Goal: Information Seeking & Learning: Find specific fact

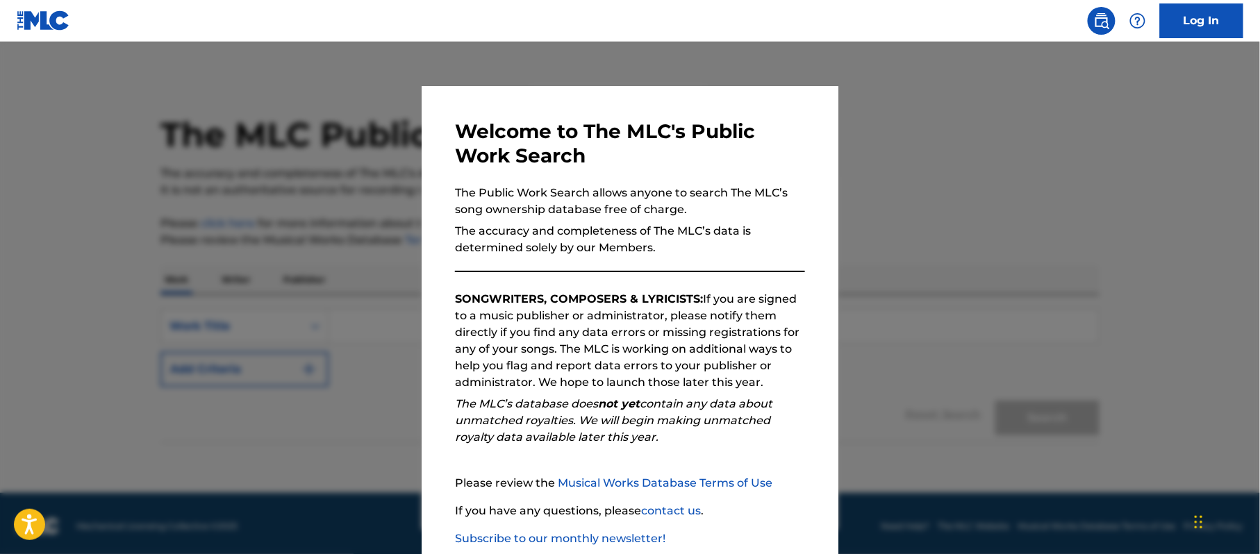
click at [881, 232] on div at bounding box center [630, 319] width 1260 height 554
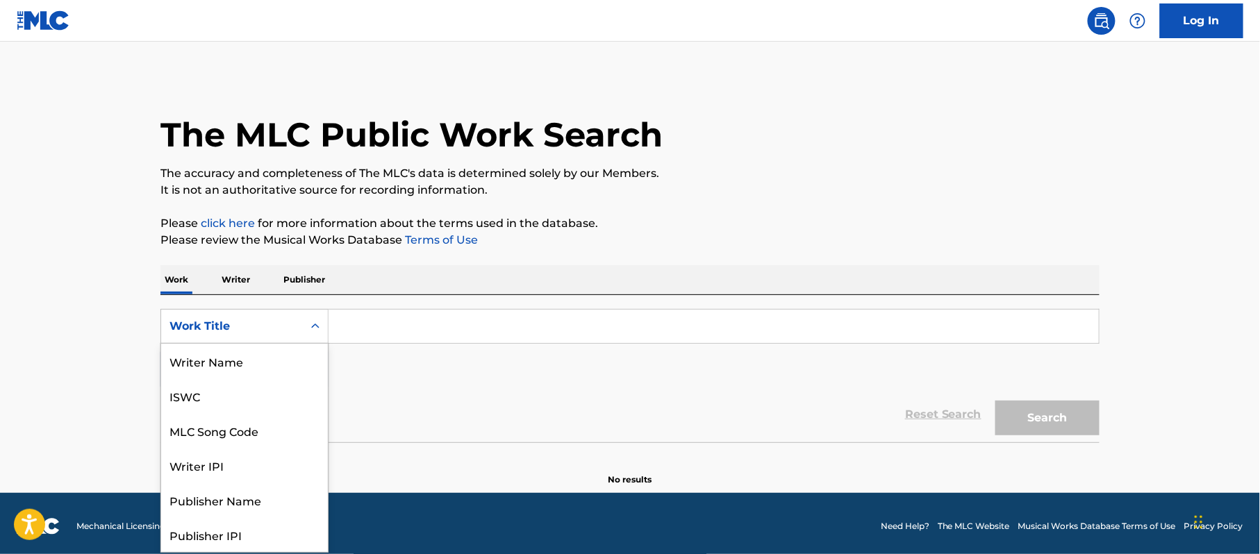
click at [318, 328] on icon "Search Form" at bounding box center [315, 326] width 14 height 14
click at [264, 354] on div "MLC Song Code" at bounding box center [244, 361] width 167 height 35
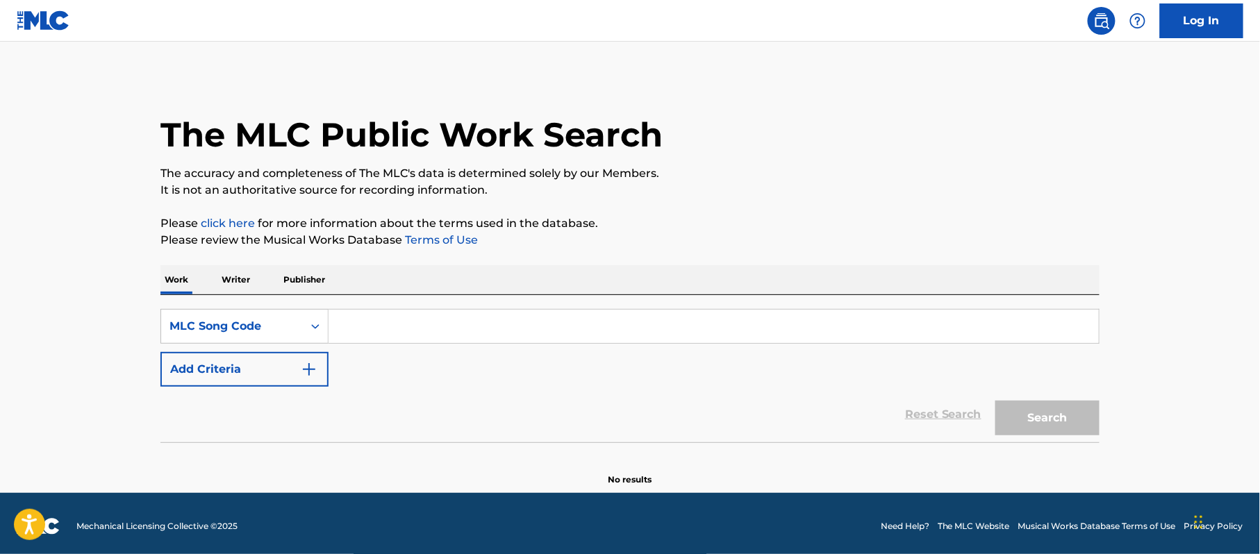
paste input "D3174U"
type input "D3174U"
click at [1031, 415] on button "Search" at bounding box center [1047, 418] width 104 height 35
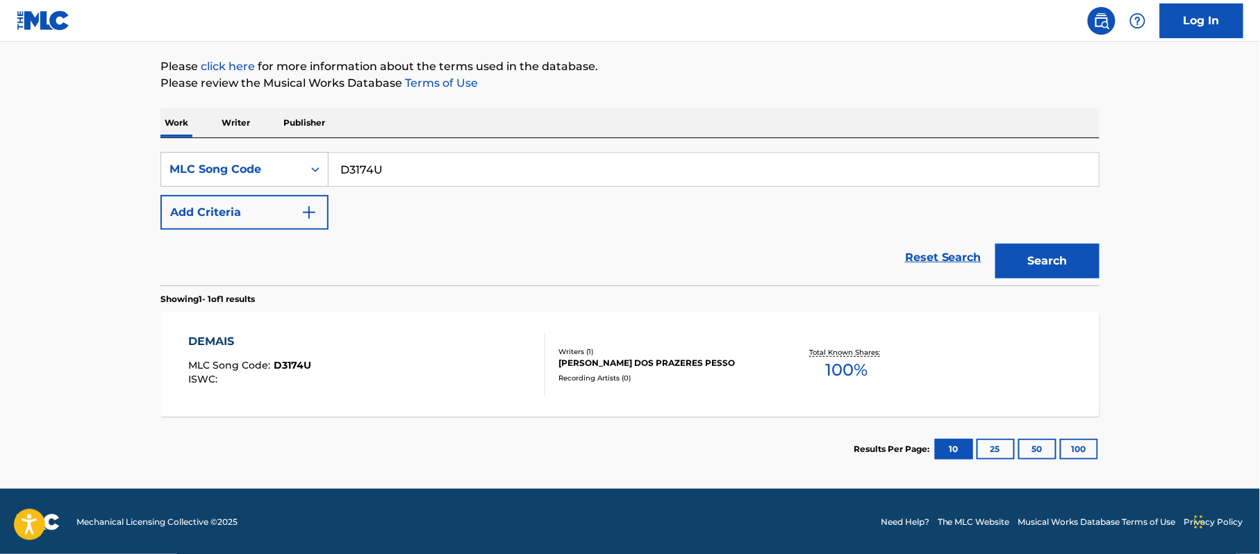
scroll to position [158, 0]
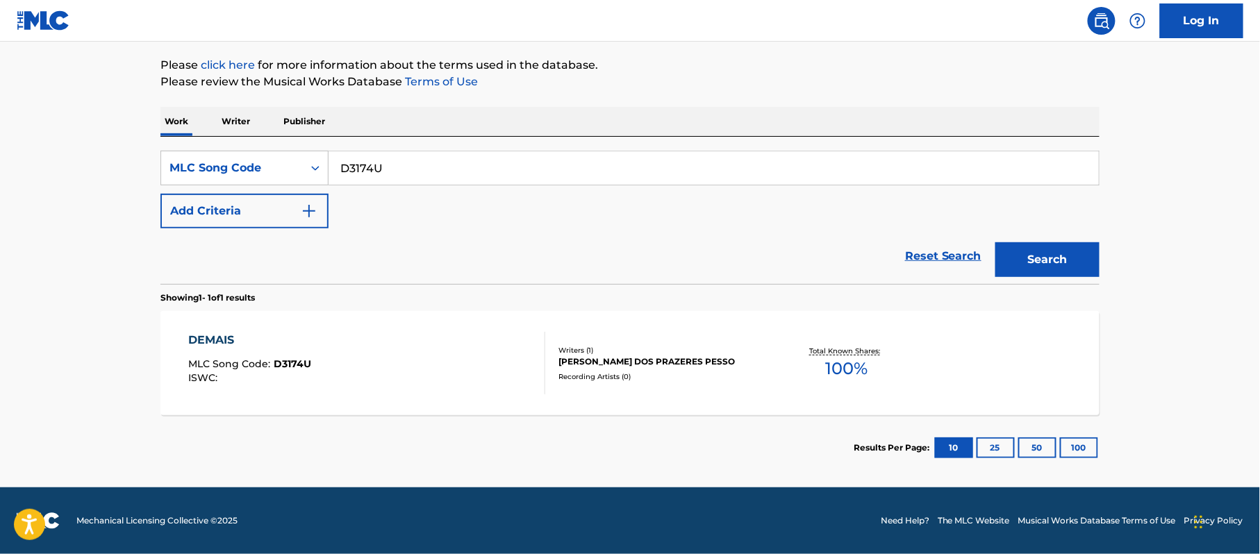
drag, startPoint x: 437, startPoint y: 161, endPoint x: 276, endPoint y: 144, distance: 162.0
click at [276, 144] on div "SearchWithCriteria418eea1b-23f7-4ca9-97b7-0c389eb52bc5 MLC Song Code D3174U Add…" at bounding box center [629, 210] width 939 height 147
paste input "V1016Y"
type input "V1016Y"
click at [1073, 265] on button "Search" at bounding box center [1047, 259] width 104 height 35
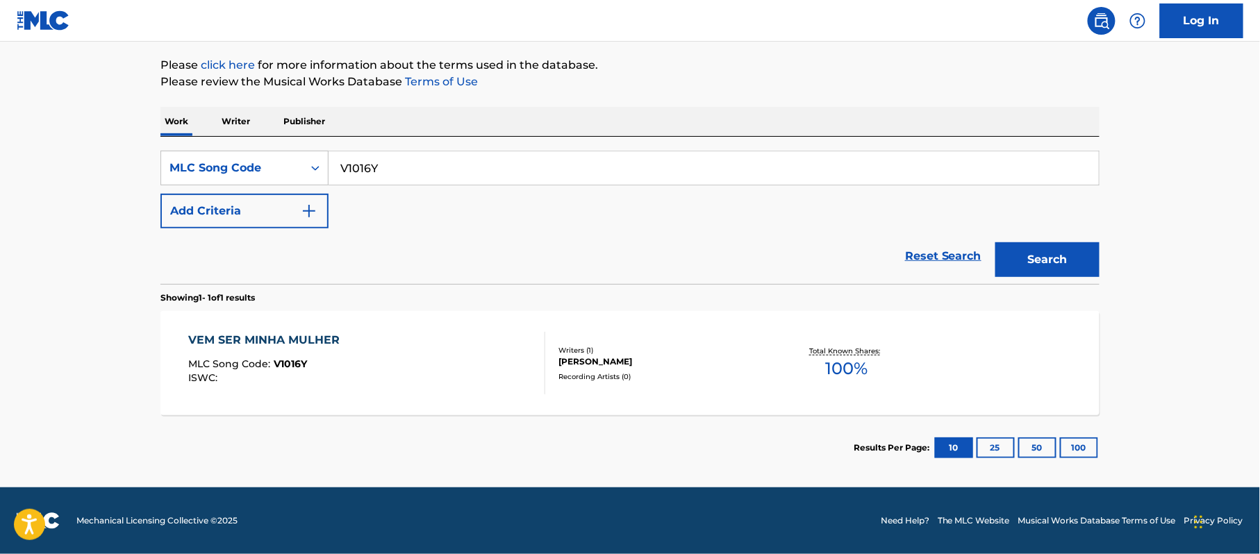
click at [322, 345] on div "VEM SER MINHA MULHER" at bounding box center [268, 340] width 158 height 17
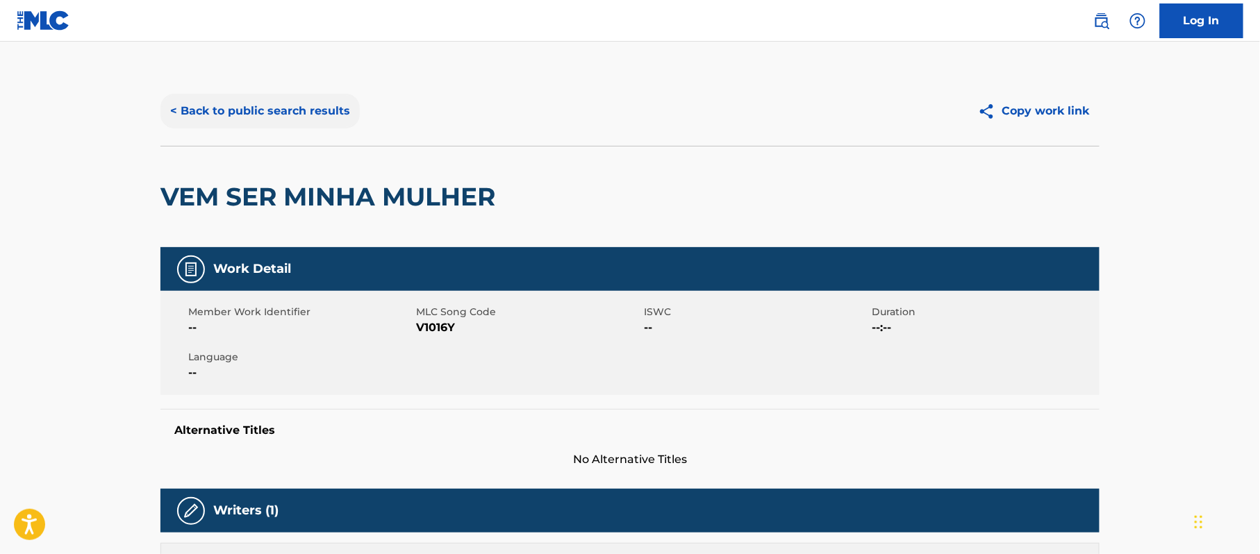
click at [250, 110] on button "< Back to public search results" at bounding box center [259, 111] width 199 height 35
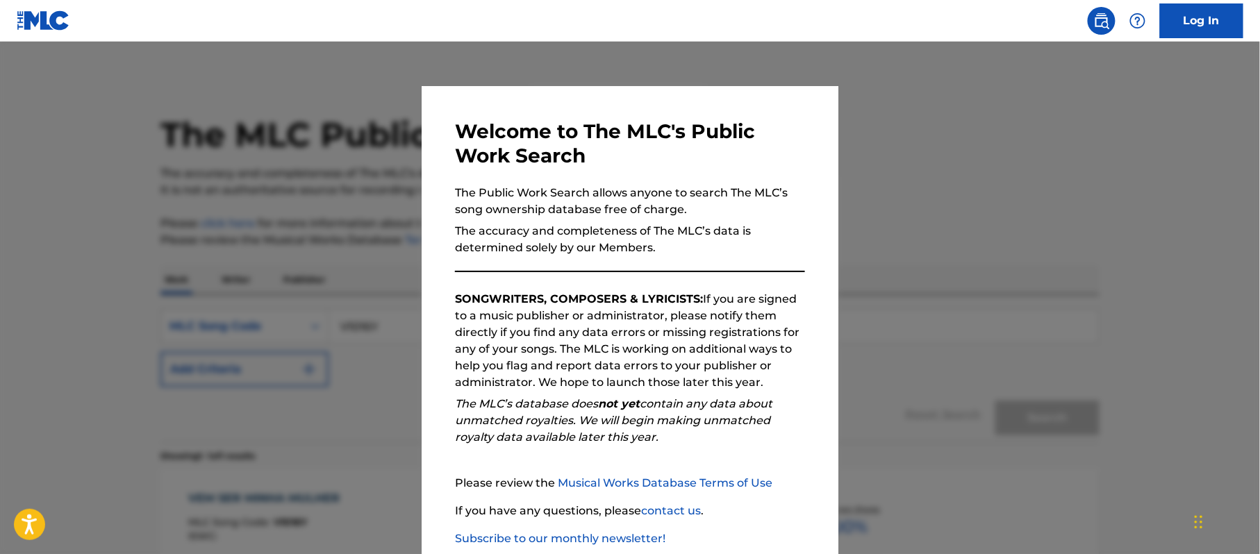
scroll to position [122, 0]
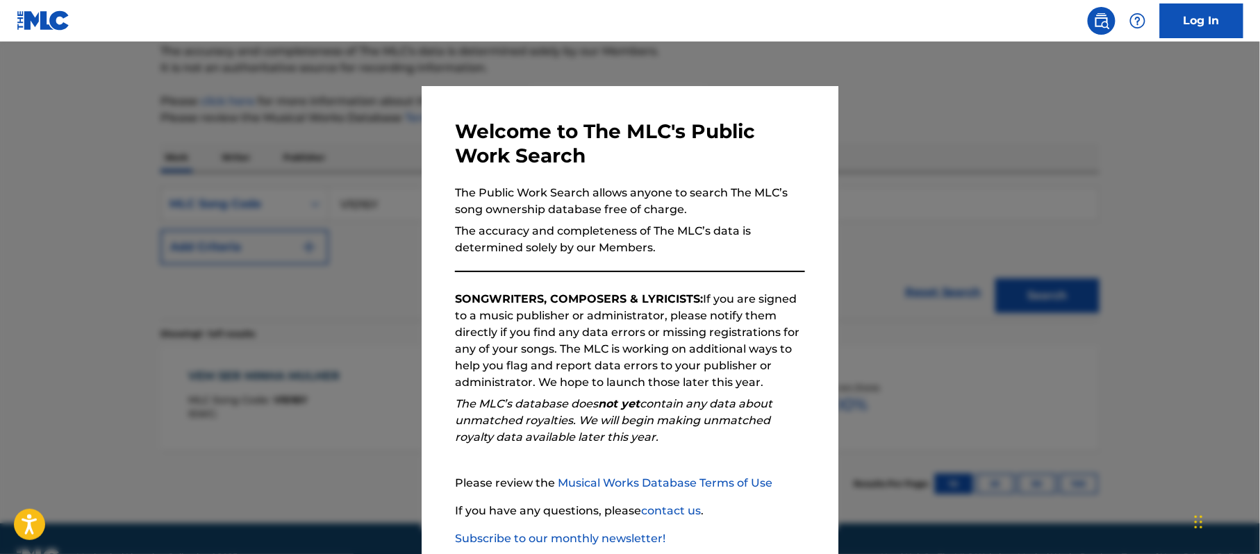
click at [871, 225] on div at bounding box center [630, 319] width 1260 height 554
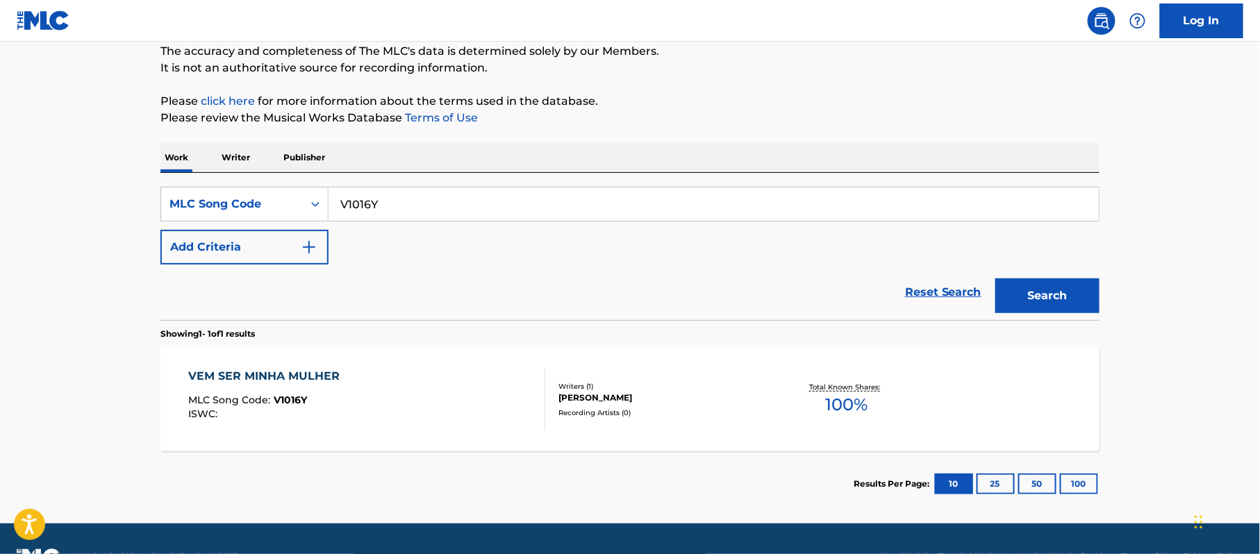
drag, startPoint x: 376, startPoint y: 206, endPoint x: 333, endPoint y: 196, distance: 43.6
click at [333, 196] on input "V1016Y" at bounding box center [713, 204] width 770 height 33
paste input "H1801Q"
type input "H1801Q"
click at [1064, 296] on button "Search" at bounding box center [1047, 295] width 104 height 35
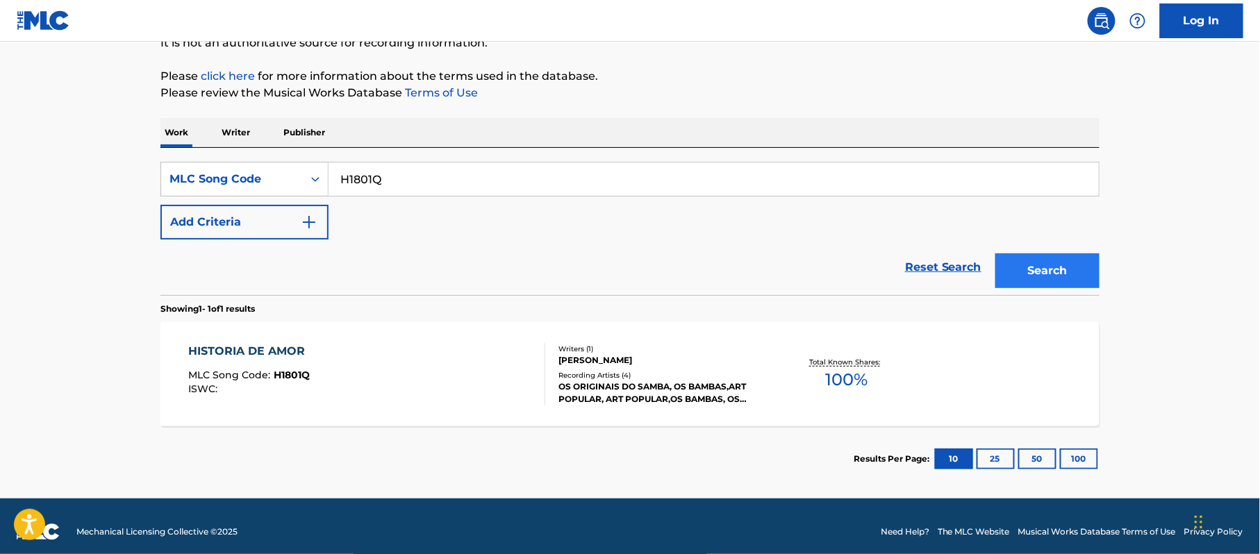
scroll to position [158, 0]
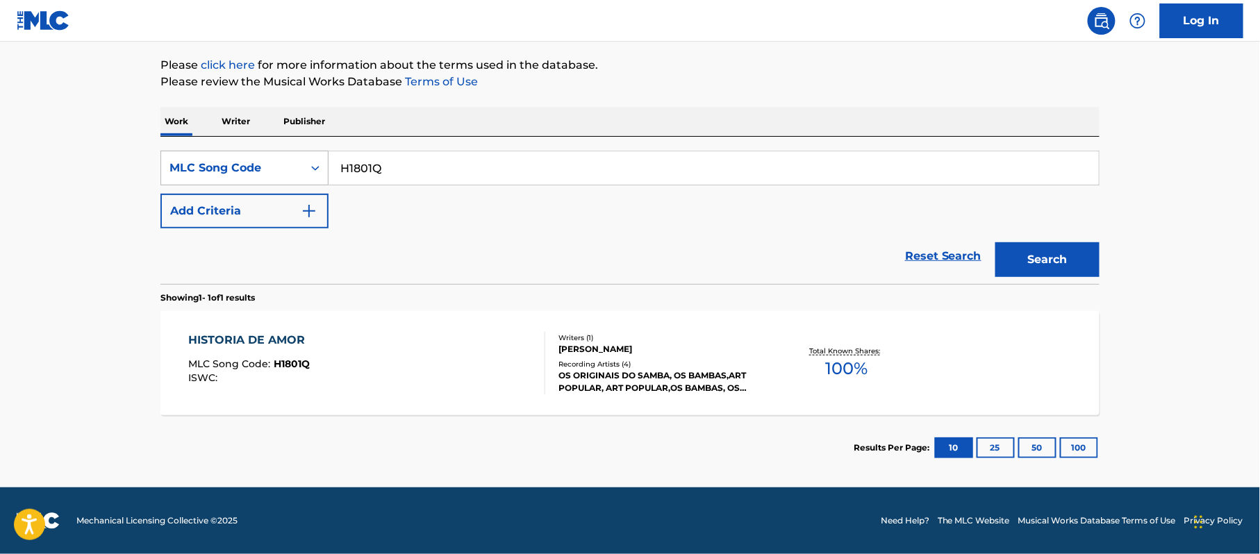
drag, startPoint x: 432, startPoint y: 165, endPoint x: 288, endPoint y: 169, distance: 144.5
click at [288, 169] on div "SearchWithCriteria418eea1b-23f7-4ca9-97b7-0c389eb52bc5 MLC Song Code H1801Q" at bounding box center [629, 168] width 939 height 35
paste input "F2162D"
type input "F2162D"
click at [1020, 251] on button "Search" at bounding box center [1047, 259] width 104 height 35
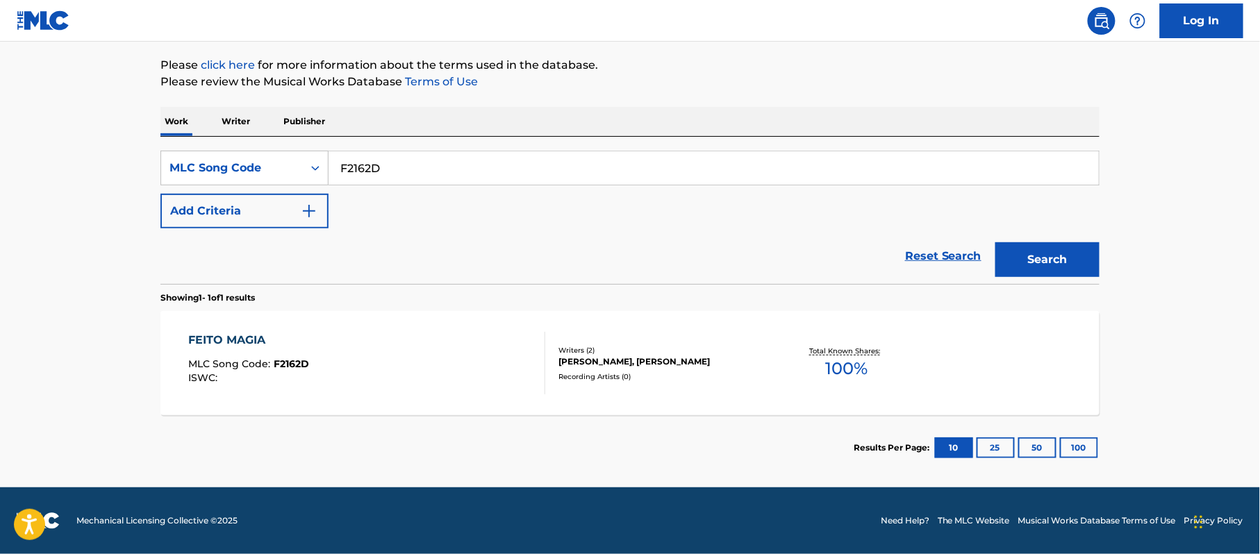
drag, startPoint x: 433, startPoint y: 165, endPoint x: 329, endPoint y: 167, distance: 104.2
click at [329, 167] on input "F2162D" at bounding box center [713, 167] width 770 height 33
paste input "L3410G"
type input "L3410G"
click at [1050, 256] on button "Search" at bounding box center [1047, 259] width 104 height 35
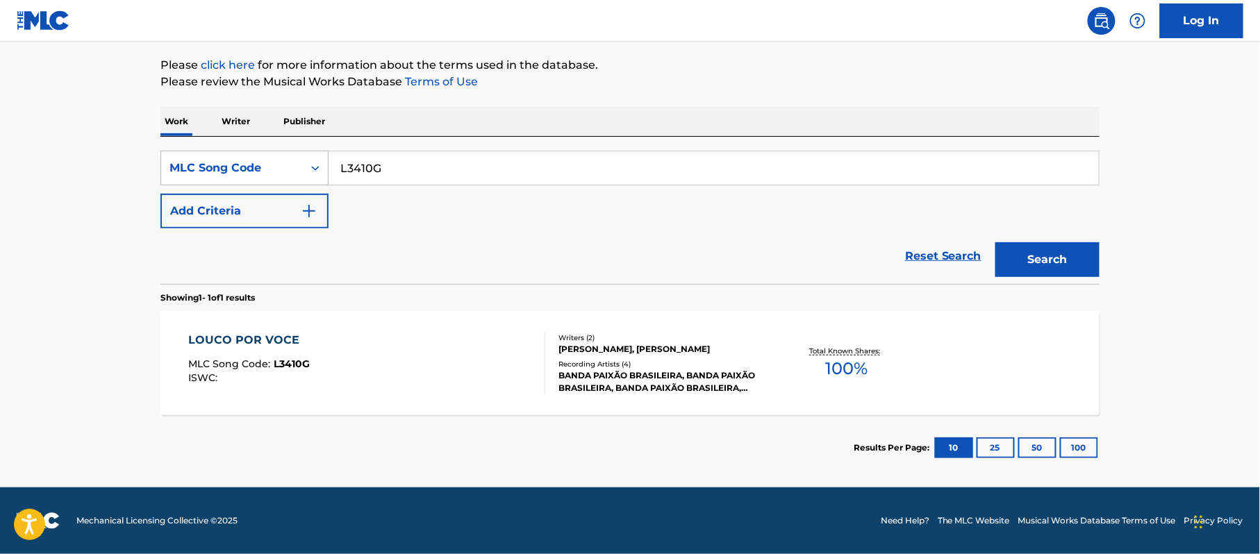
drag, startPoint x: 412, startPoint y: 163, endPoint x: 233, endPoint y: 169, distance: 178.6
click at [233, 169] on div "SearchWithCriteria418eea1b-23f7-4ca9-97b7-0c389eb52bc5 MLC Song Code L3410G" at bounding box center [629, 168] width 939 height 35
paste input "F1673K"
type input "F1673K"
click at [1065, 263] on button "Search" at bounding box center [1047, 259] width 104 height 35
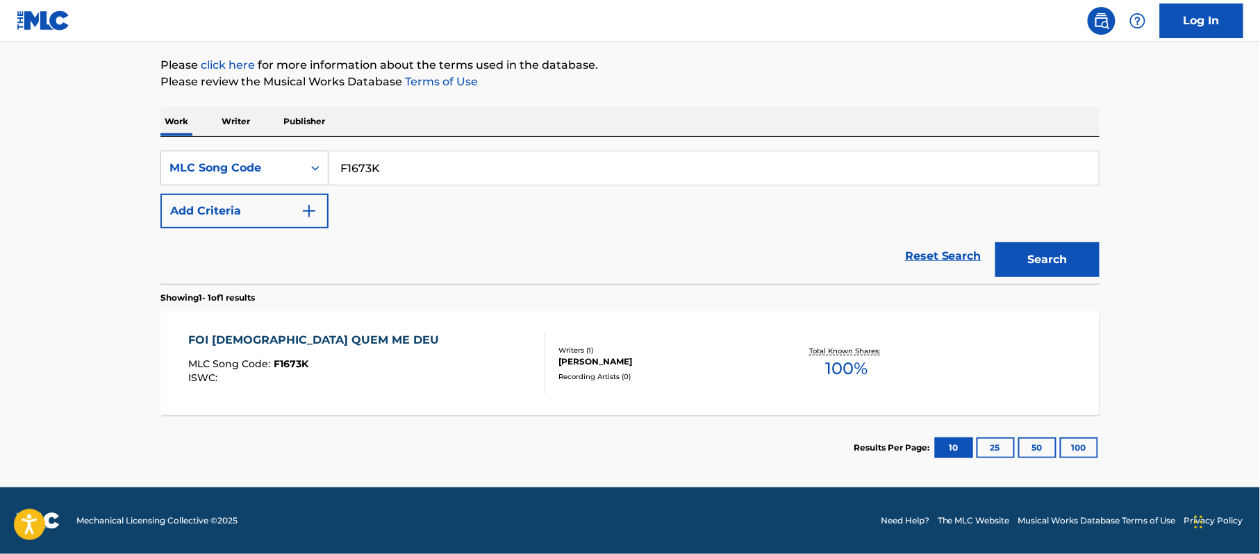
click at [342, 340] on div "FOI [DEMOGRAPHIC_DATA] QUEM ME DEU MLC Song Code : F1673K ISWC :" at bounding box center [367, 363] width 357 height 63
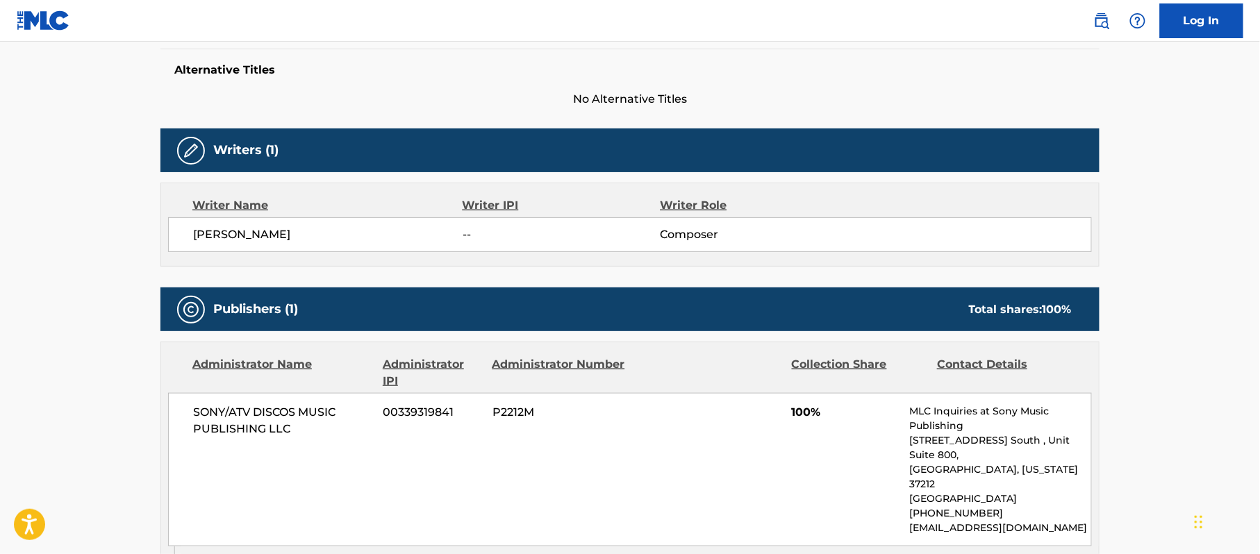
scroll to position [370, 0]
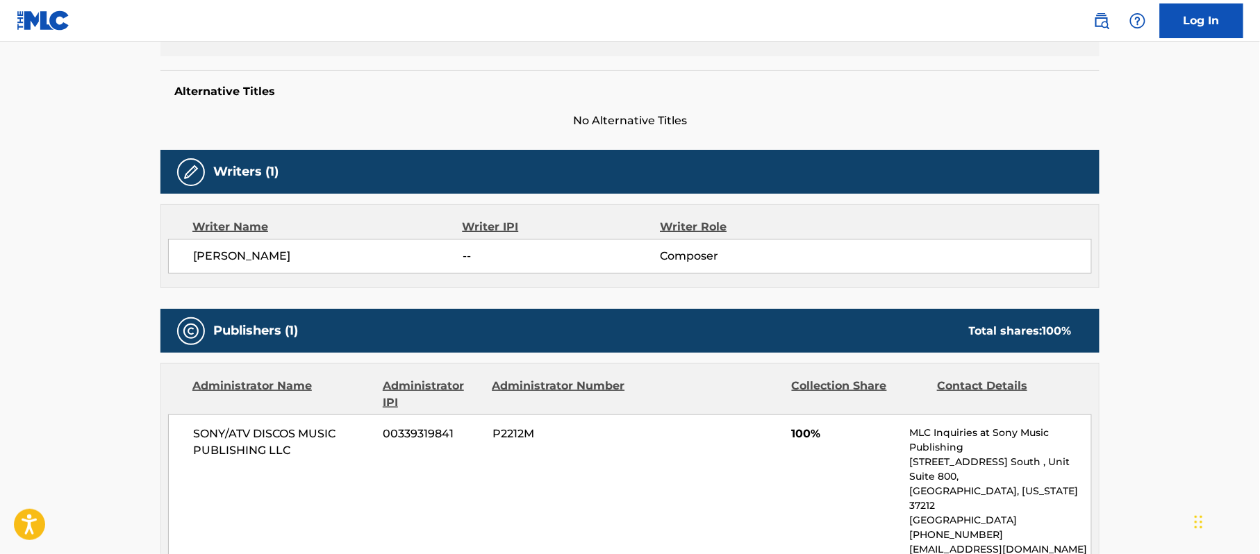
drag, startPoint x: 351, startPoint y: 223, endPoint x: 192, endPoint y: 226, distance: 159.1
click at [192, 239] on div "[PERSON_NAME] -- Composer" at bounding box center [630, 256] width 924 height 35
copy span "[PERSON_NAME]"
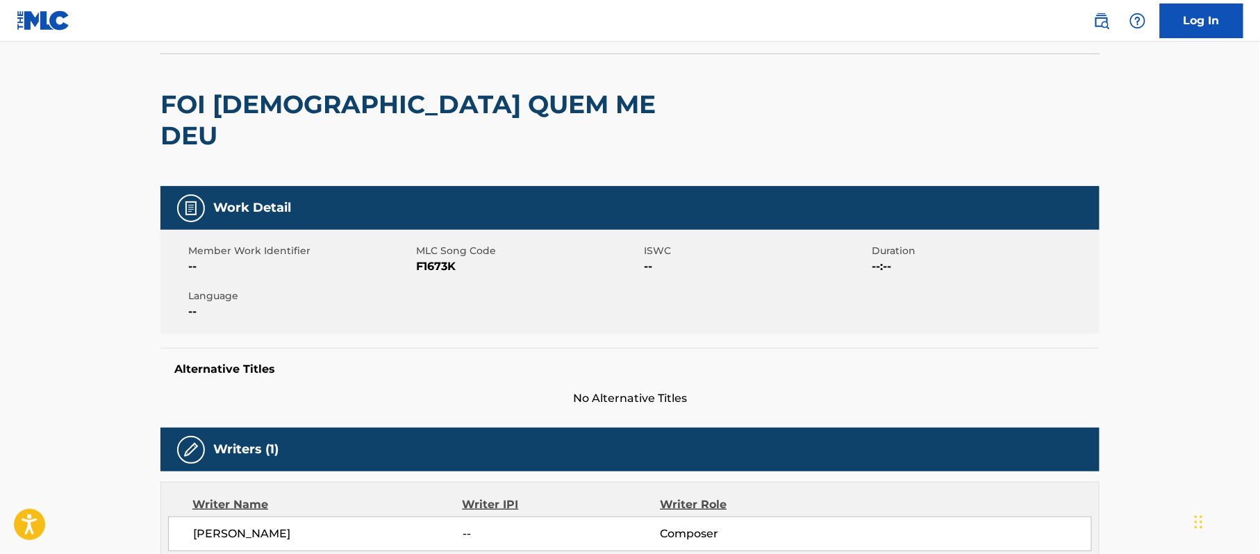
scroll to position [0, 0]
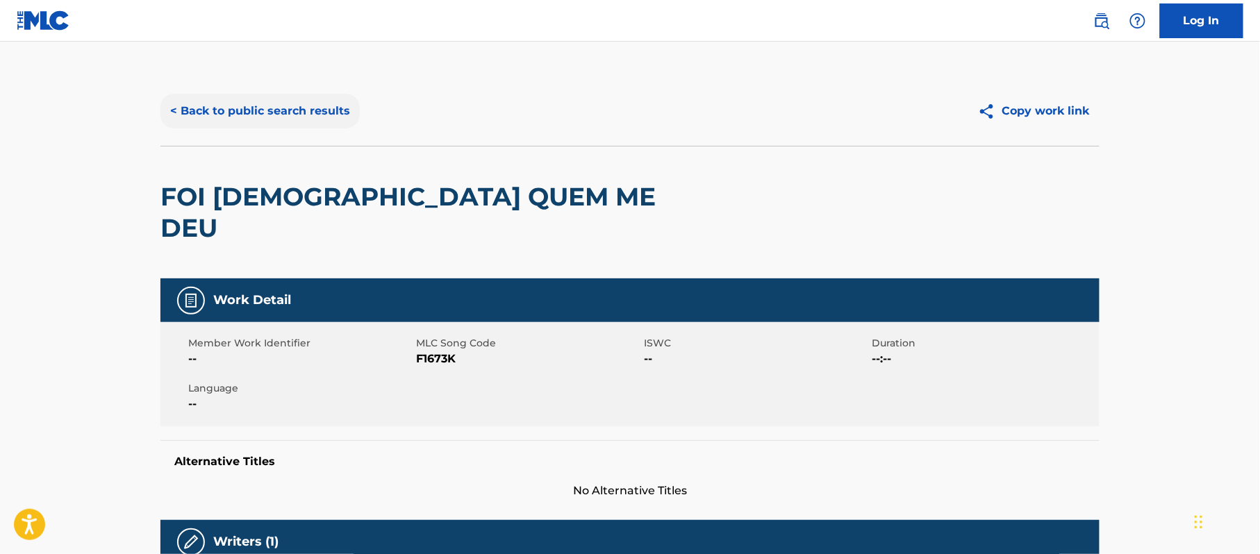
click at [232, 111] on button "< Back to public search results" at bounding box center [259, 111] width 199 height 35
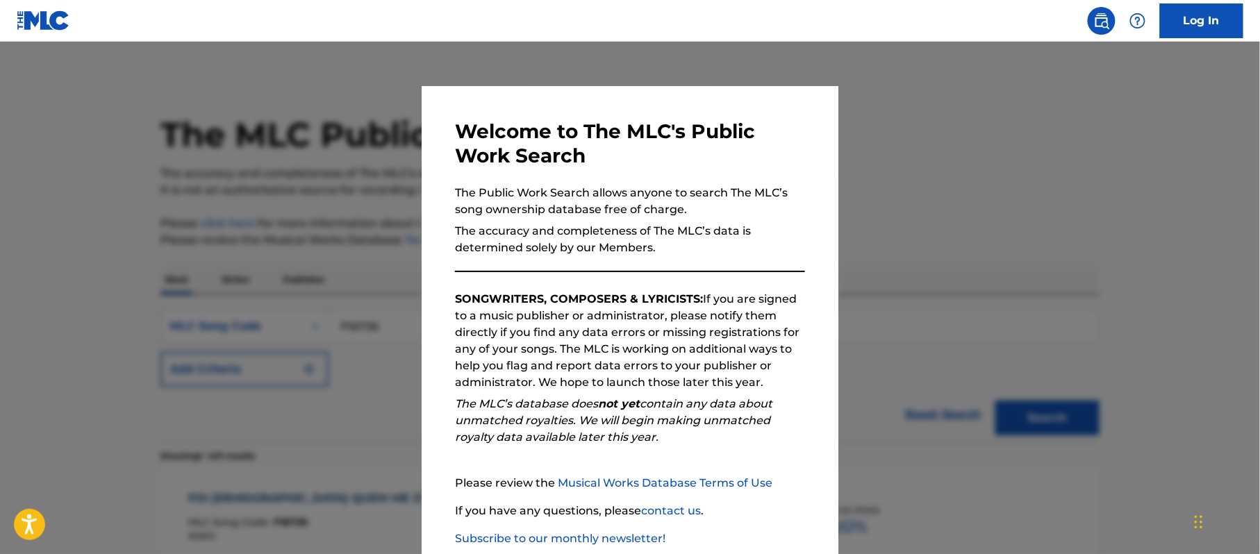
scroll to position [122, 0]
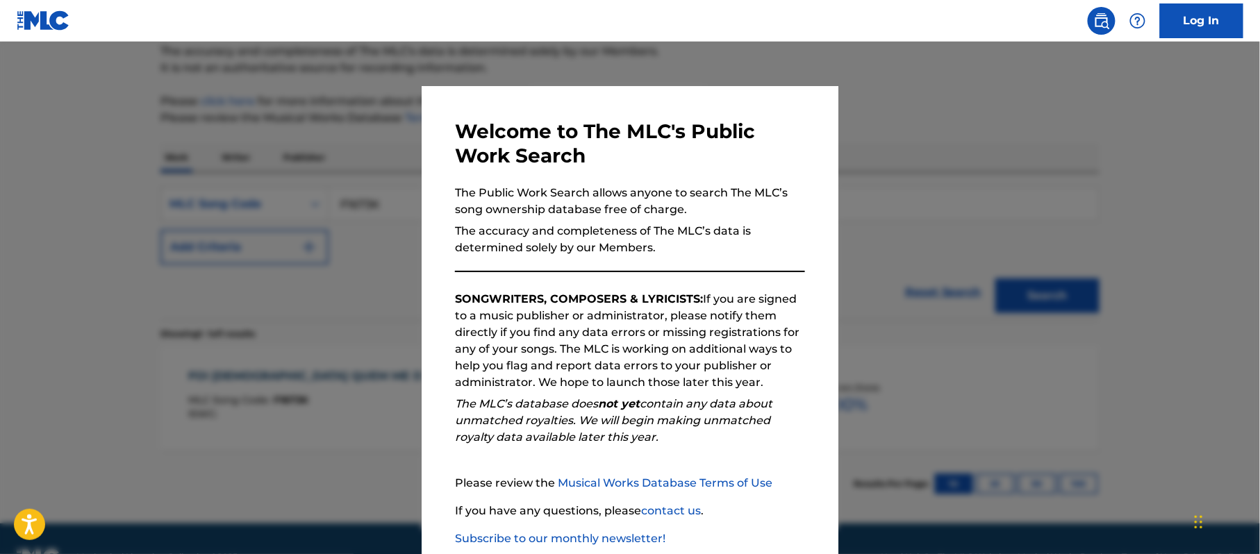
click at [899, 264] on div at bounding box center [630, 319] width 1260 height 554
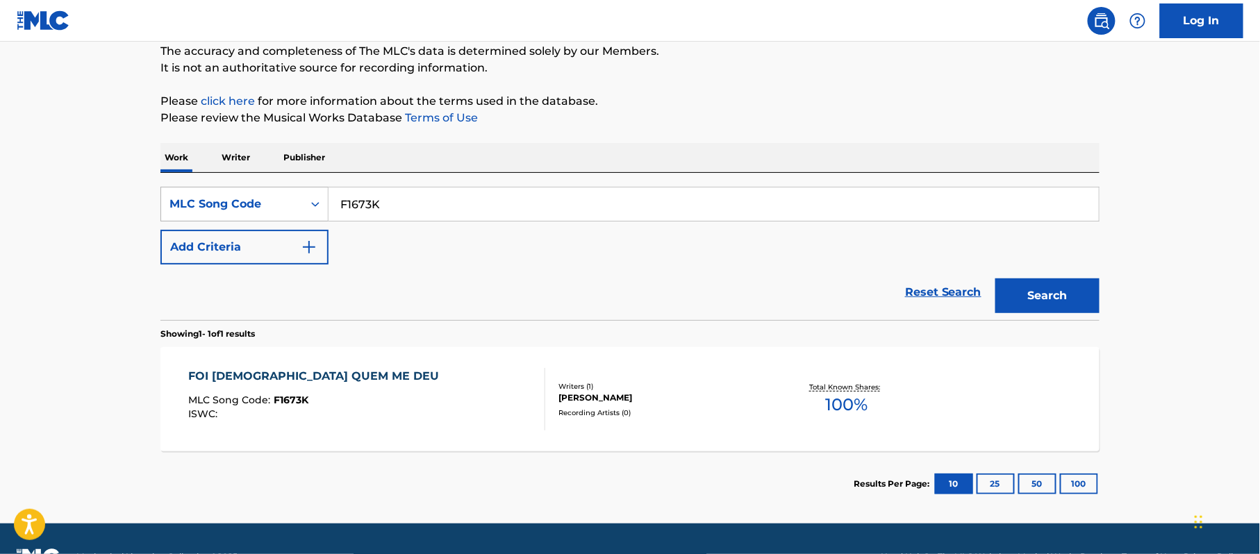
drag, startPoint x: 421, startPoint y: 204, endPoint x: 298, endPoint y: 204, distance: 122.9
click at [298, 204] on div "SearchWithCriteria418eea1b-23f7-4ca9-97b7-0c389eb52bc5 MLC Song Code F1673K" at bounding box center [629, 204] width 939 height 35
paste input "A3171W"
type input "A3171W"
click at [1043, 295] on button "Search" at bounding box center [1047, 295] width 104 height 35
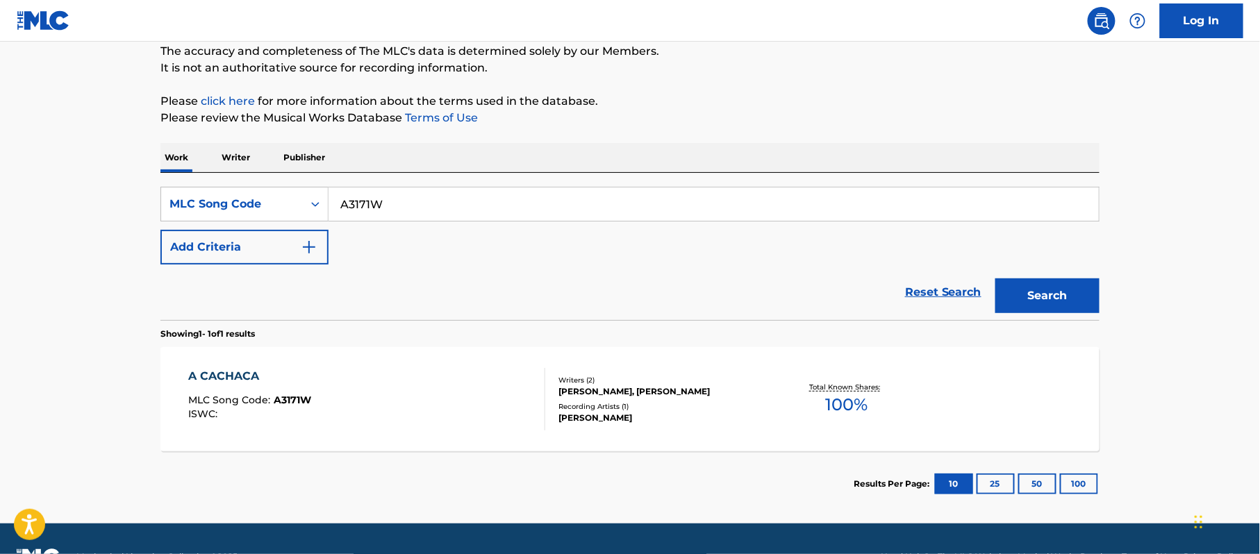
click at [243, 378] on div "A CACHACA" at bounding box center [250, 376] width 123 height 17
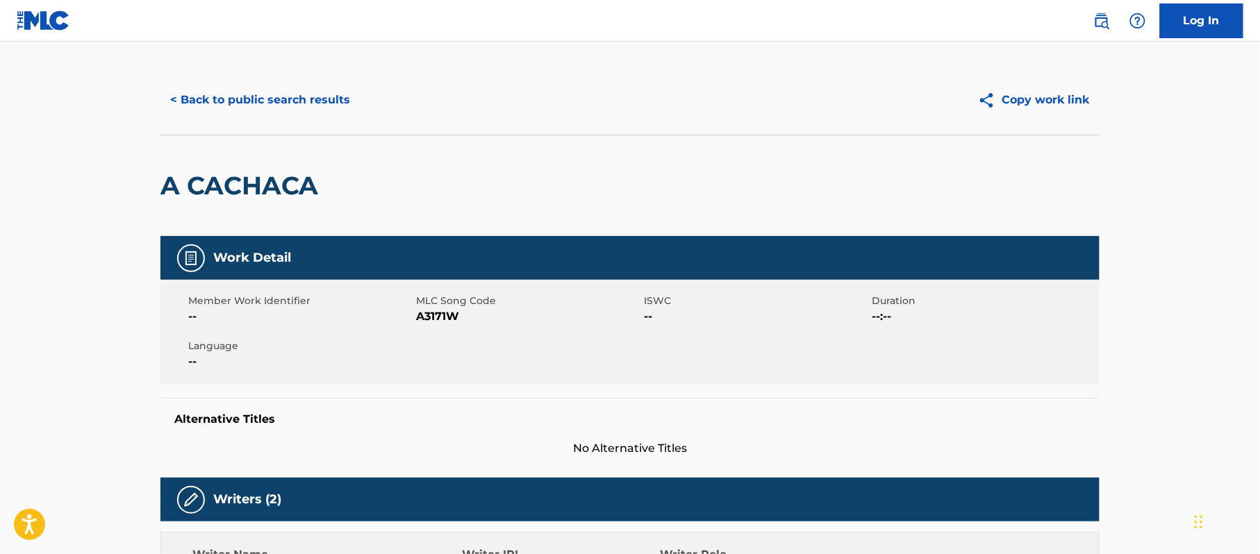
scroll to position [7, 0]
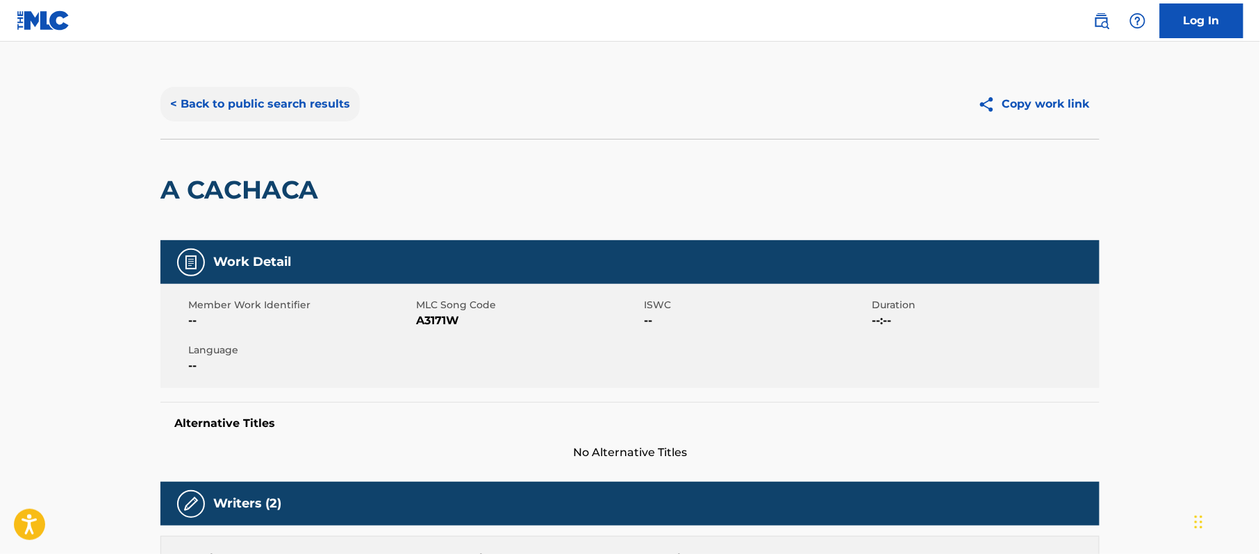
click at [275, 112] on button "< Back to public search results" at bounding box center [259, 104] width 199 height 35
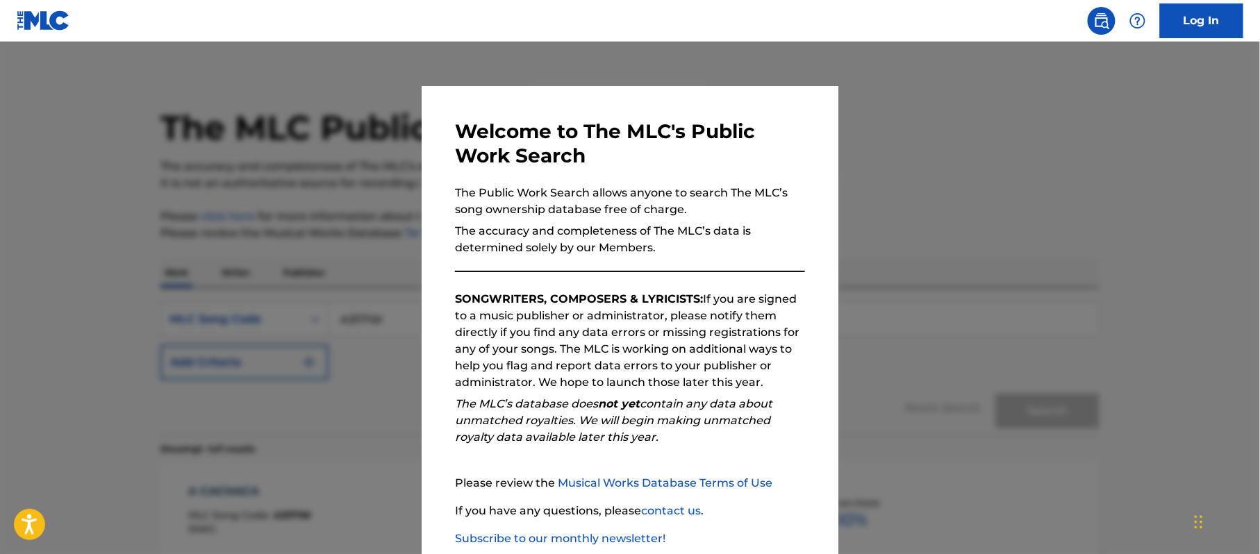
scroll to position [122, 0]
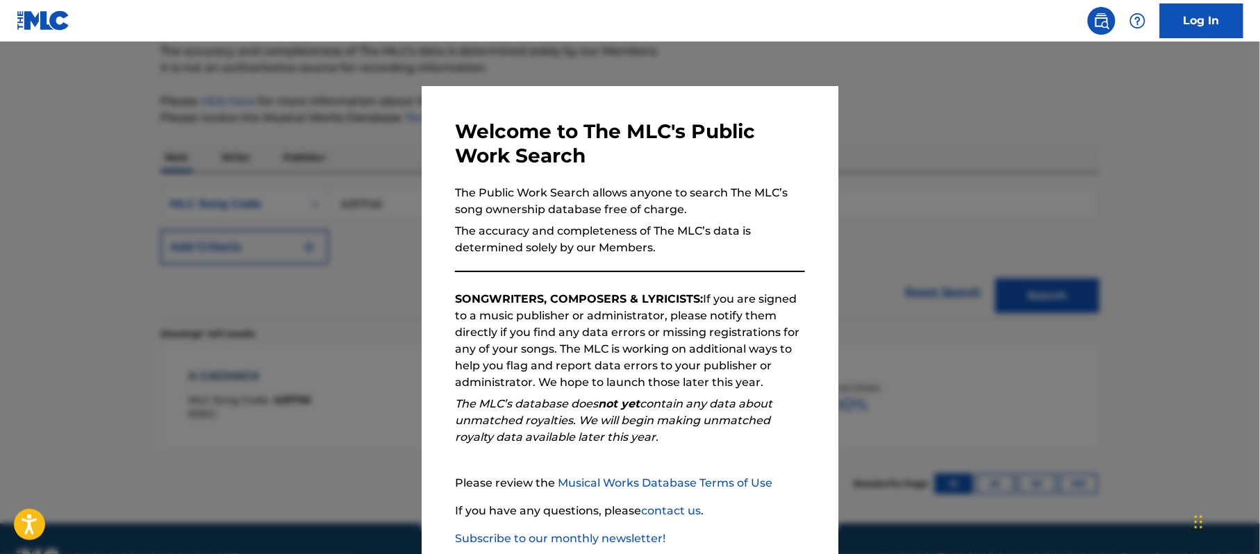
click at [883, 143] on div at bounding box center [630, 319] width 1260 height 554
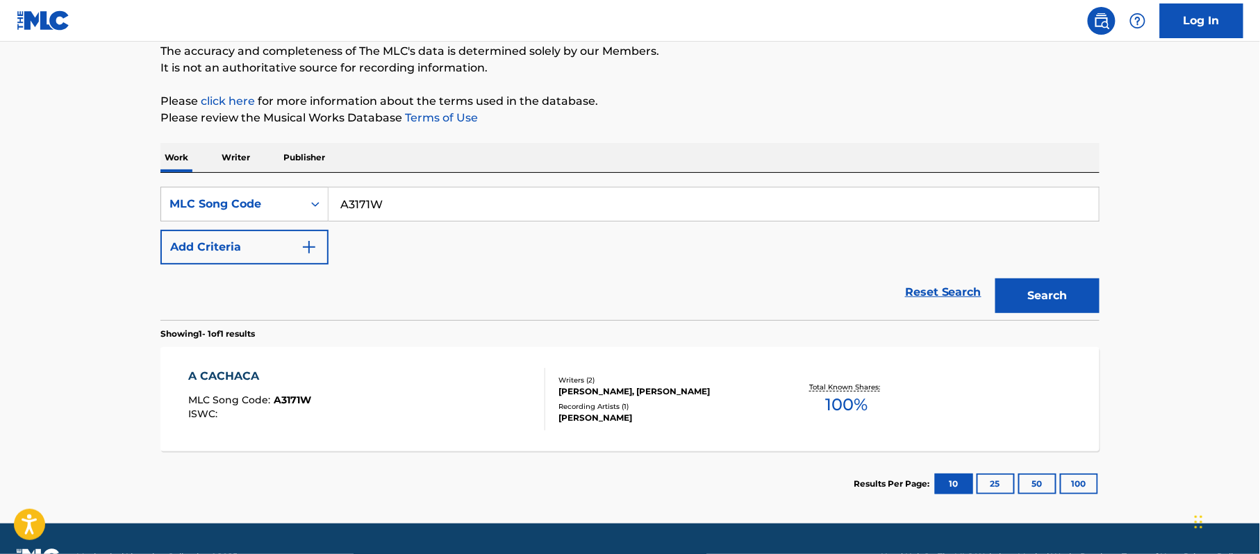
click at [219, 367] on div "A CACHACA MLC Song Code : A3171W ISWC : Writers ( 2 ) [PERSON_NAME], [PERSON_NA…" at bounding box center [629, 399] width 939 height 104
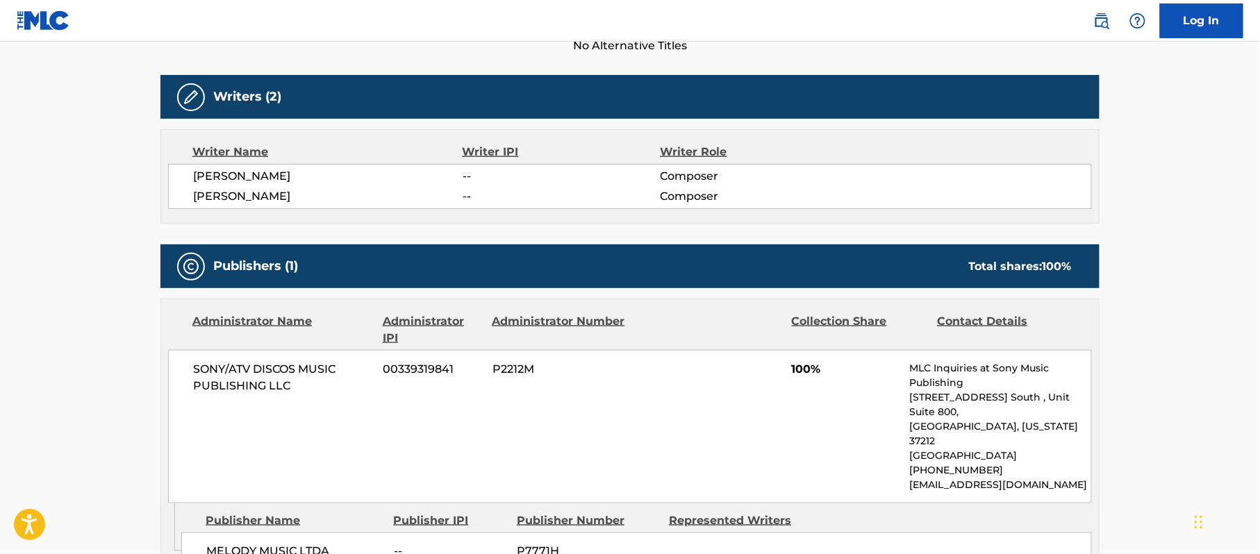
scroll to position [378, 0]
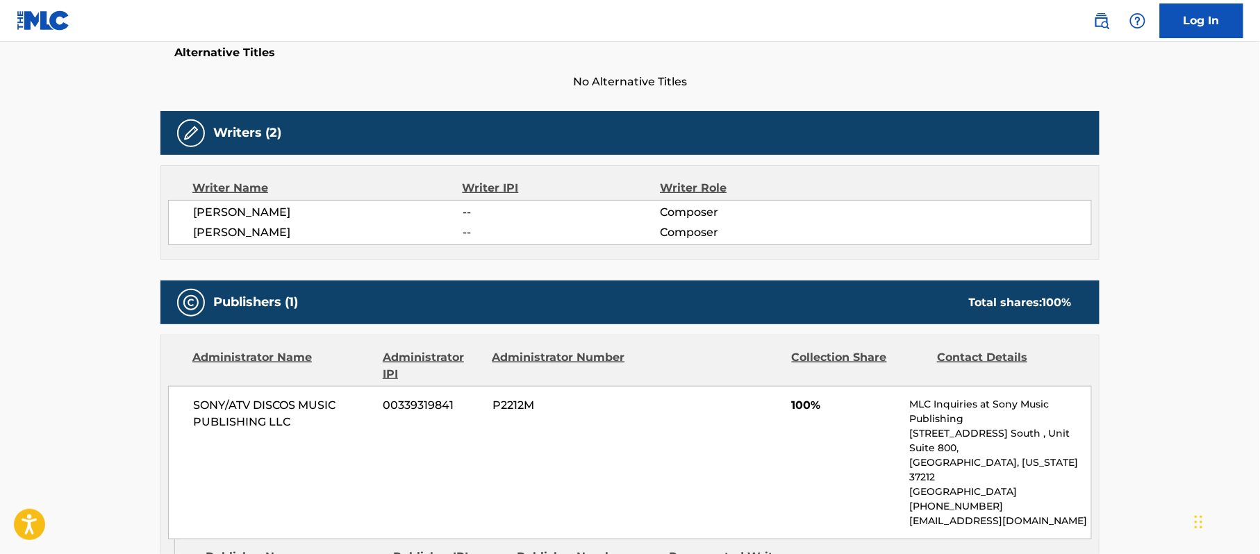
drag, startPoint x: 365, startPoint y: 213, endPoint x: 193, endPoint y: 208, distance: 172.3
click at [193, 208] on span "[PERSON_NAME]" at bounding box center [327, 212] width 269 height 17
copy span "[PERSON_NAME]"
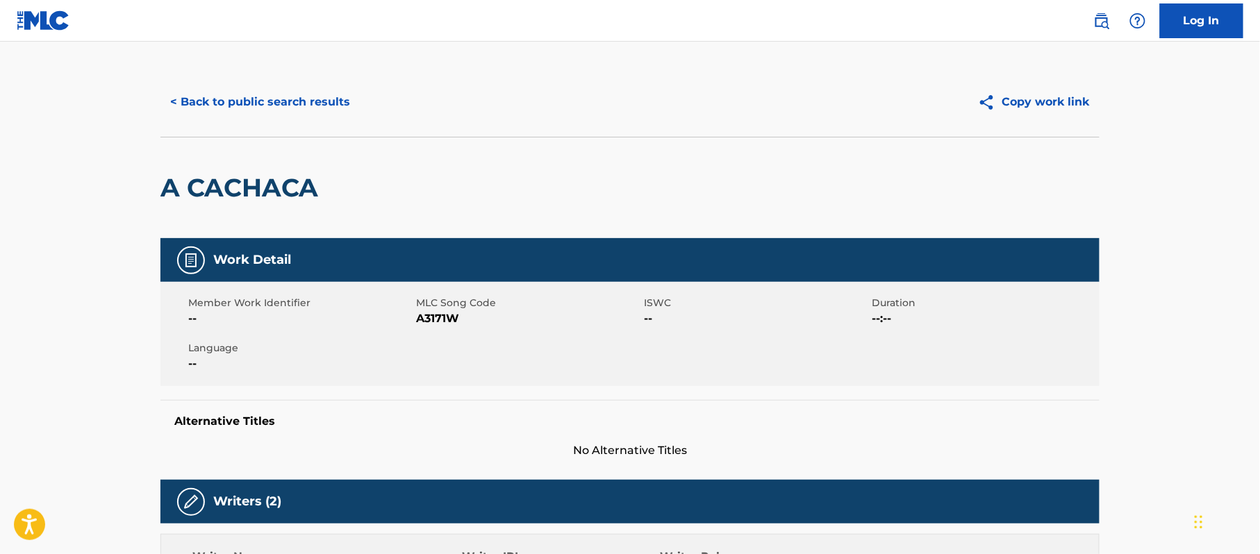
scroll to position [0, 0]
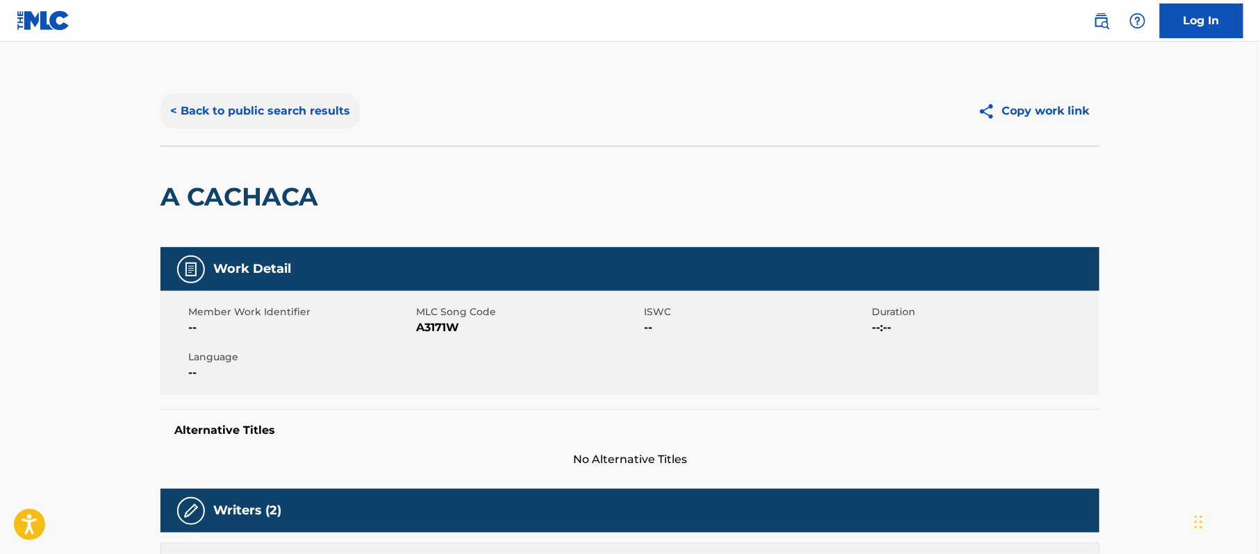
click at [208, 114] on button "< Back to public search results" at bounding box center [259, 111] width 199 height 35
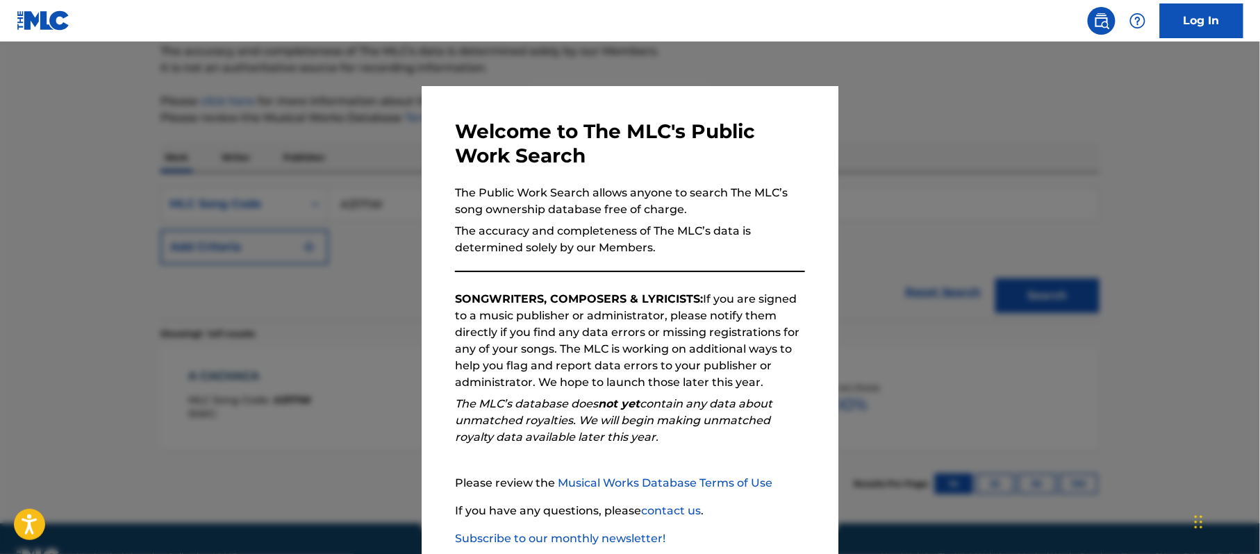
click at [906, 192] on div at bounding box center [630, 319] width 1260 height 554
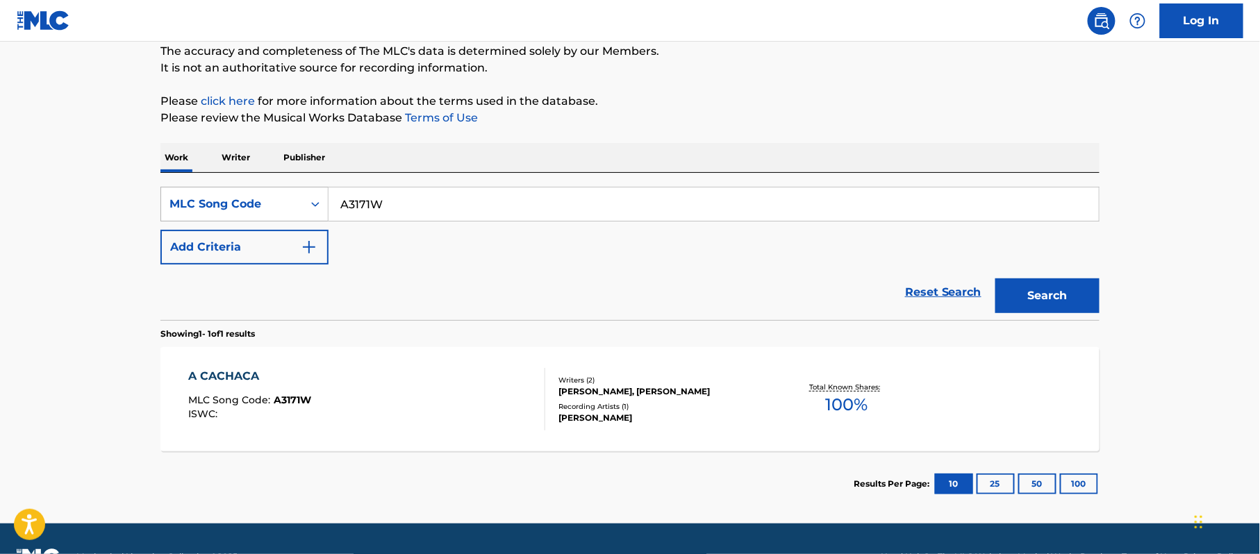
drag, startPoint x: 394, startPoint y: 208, endPoint x: 322, endPoint y: 203, distance: 72.4
click at [322, 203] on div "SearchWithCriteria418eea1b-23f7-4ca9-97b7-0c389eb52bc5 MLC Song Code A3171W" at bounding box center [629, 204] width 939 height 35
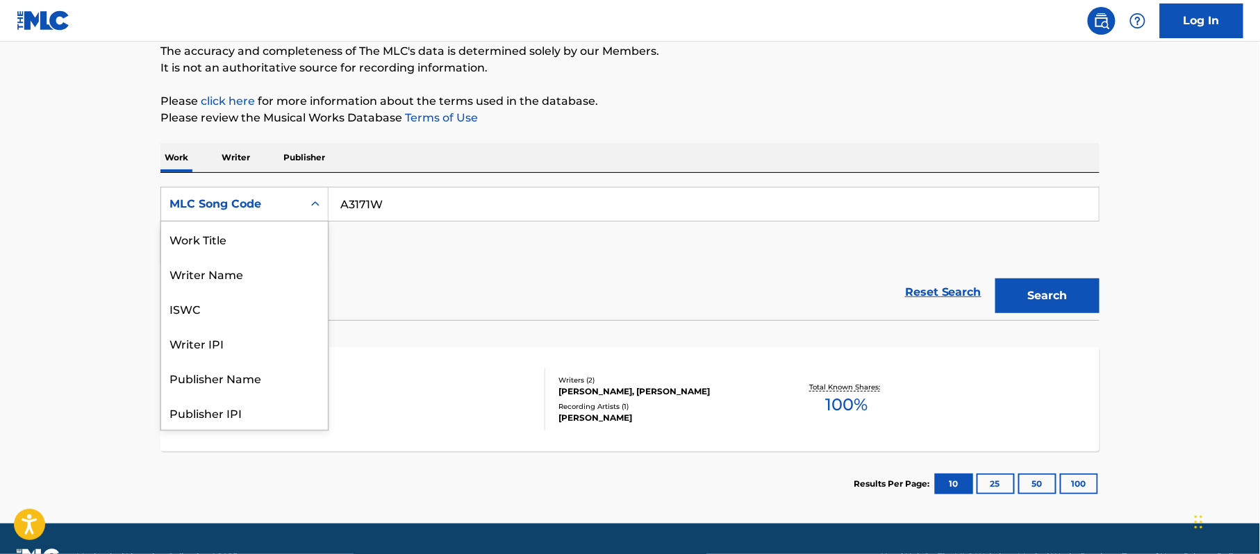
scroll to position [69, 0]
click at [315, 198] on icon "Search Form" at bounding box center [315, 204] width 14 height 14
click at [229, 243] on div "Work Title" at bounding box center [244, 239] width 167 height 35
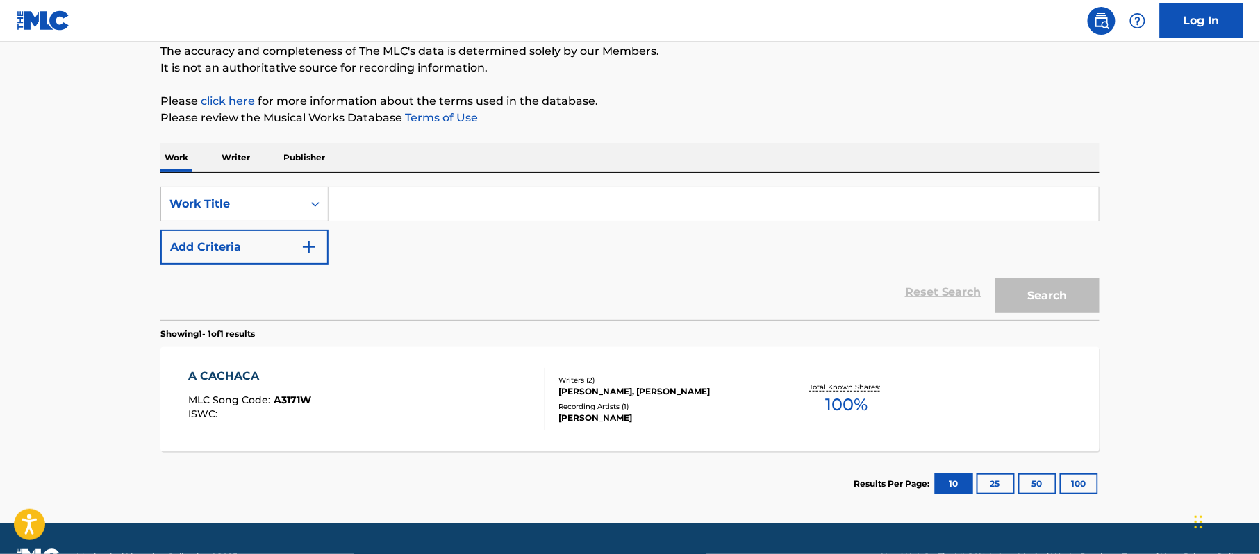
click at [348, 206] on input "Search Form" at bounding box center [713, 204] width 770 height 33
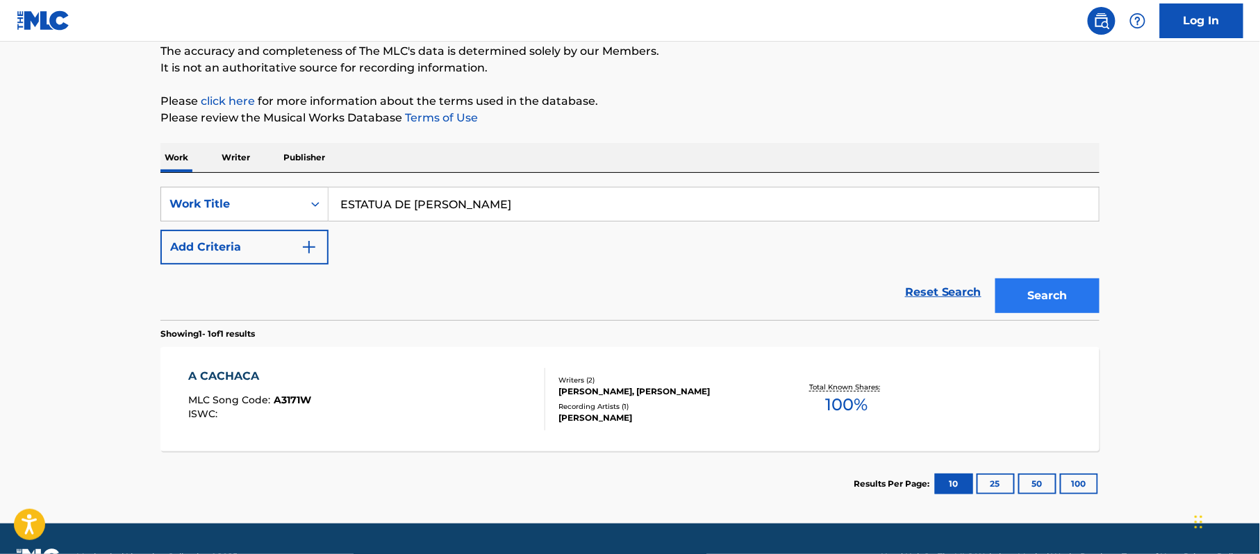
type input "ESTATUA DE [PERSON_NAME]"
click at [1032, 292] on button "Search" at bounding box center [1047, 295] width 104 height 35
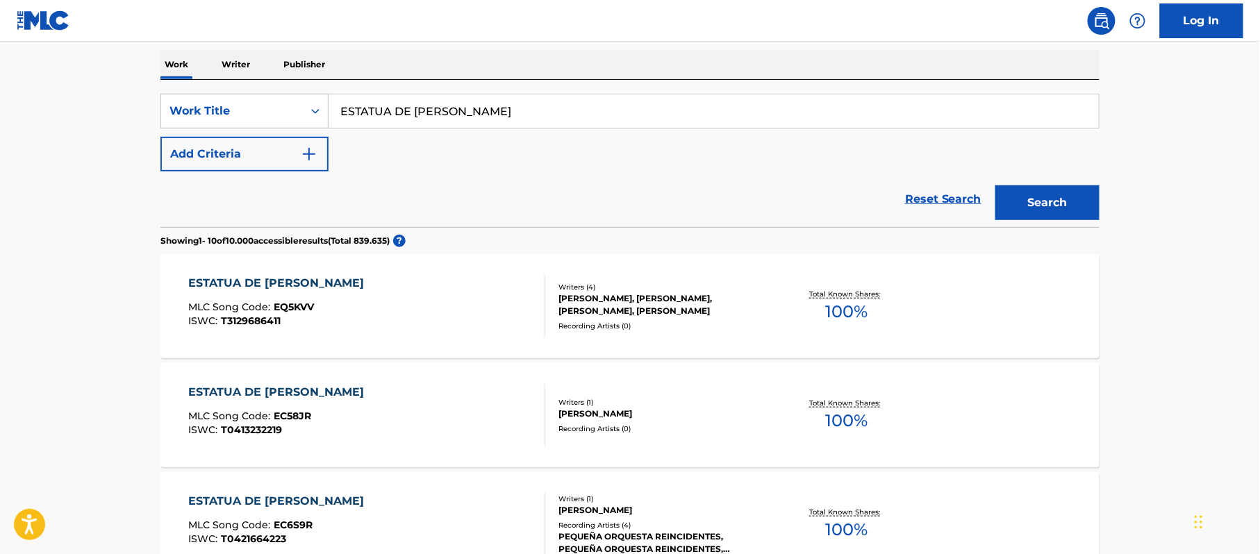
scroll to position [215, 0]
click at [317, 159] on img "Search Form" at bounding box center [309, 155] width 17 height 17
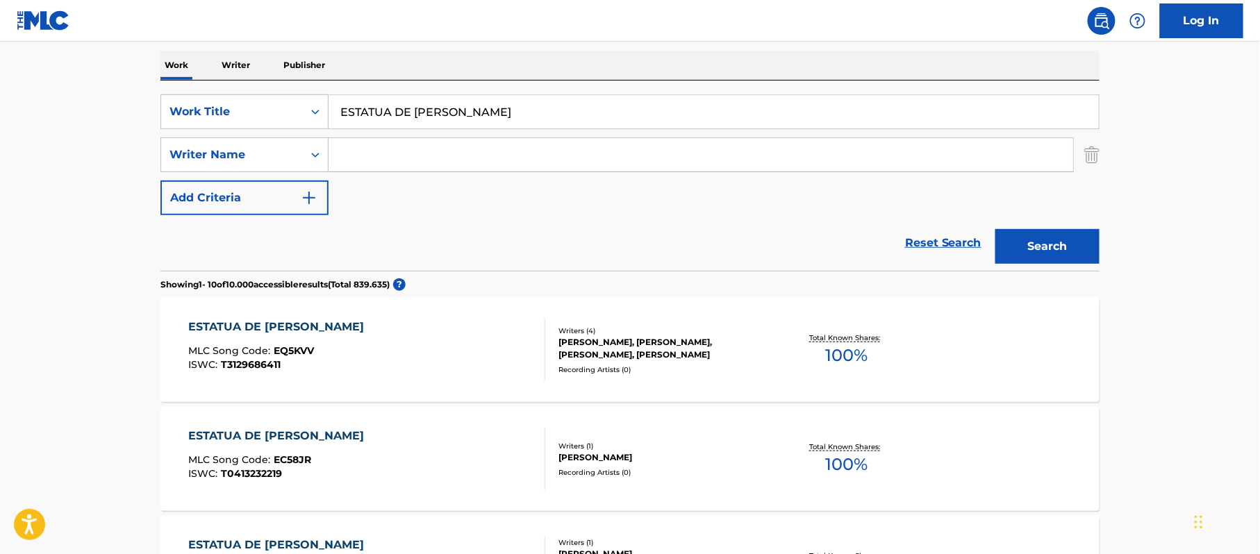
paste input "[PERSON_NAME]"
click at [1051, 245] on button "Search" at bounding box center [1047, 246] width 104 height 35
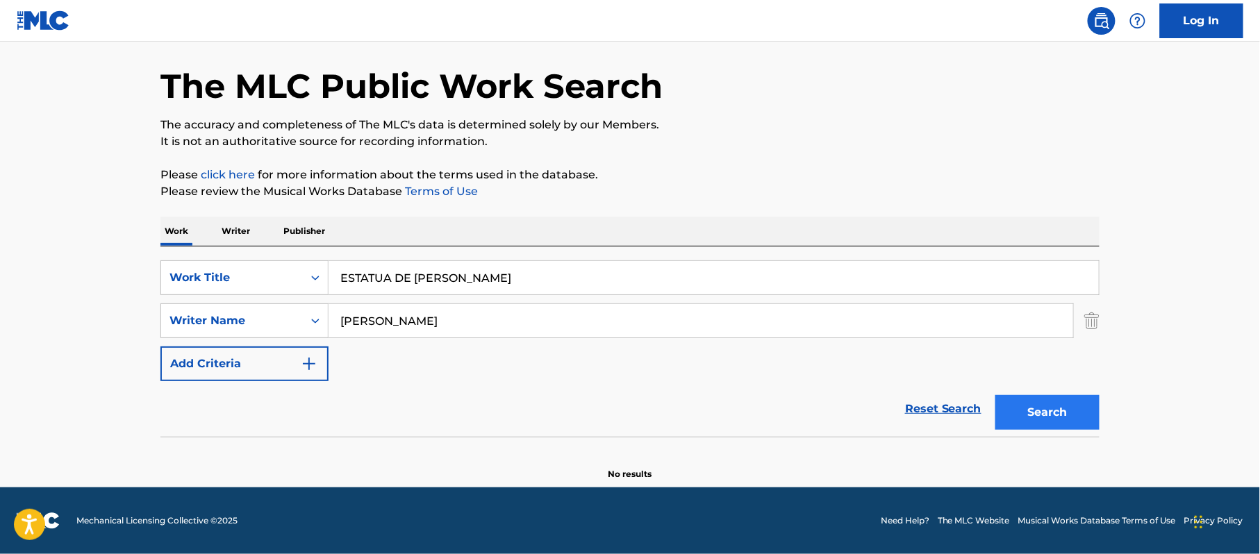
scroll to position [49, 0]
click at [453, 322] on input "[PERSON_NAME]" at bounding box center [700, 320] width 744 height 33
type input "[PERSON_NAME]"
click at [1036, 413] on button "Search" at bounding box center [1047, 412] width 104 height 35
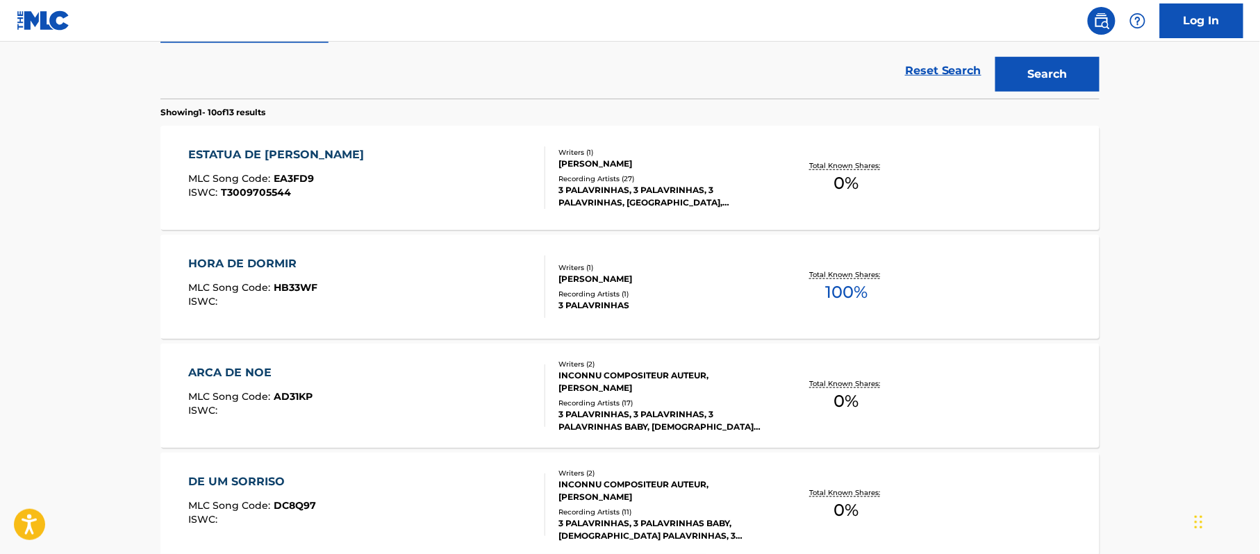
scroll to position [419, 0]
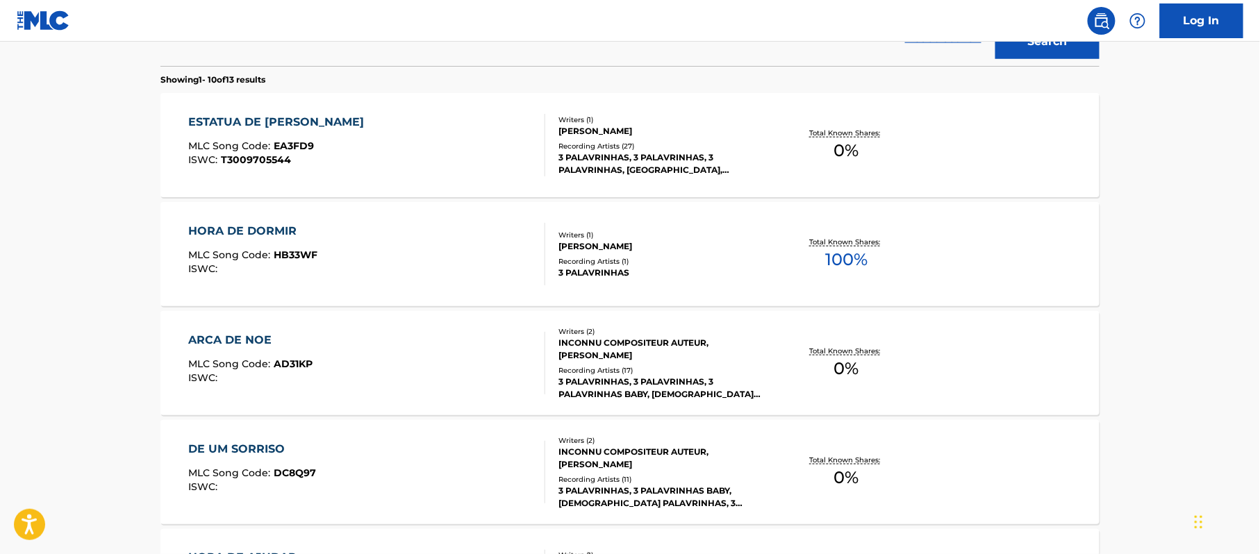
click at [257, 120] on div "ESTATUA DE [PERSON_NAME]" at bounding box center [280, 122] width 183 height 17
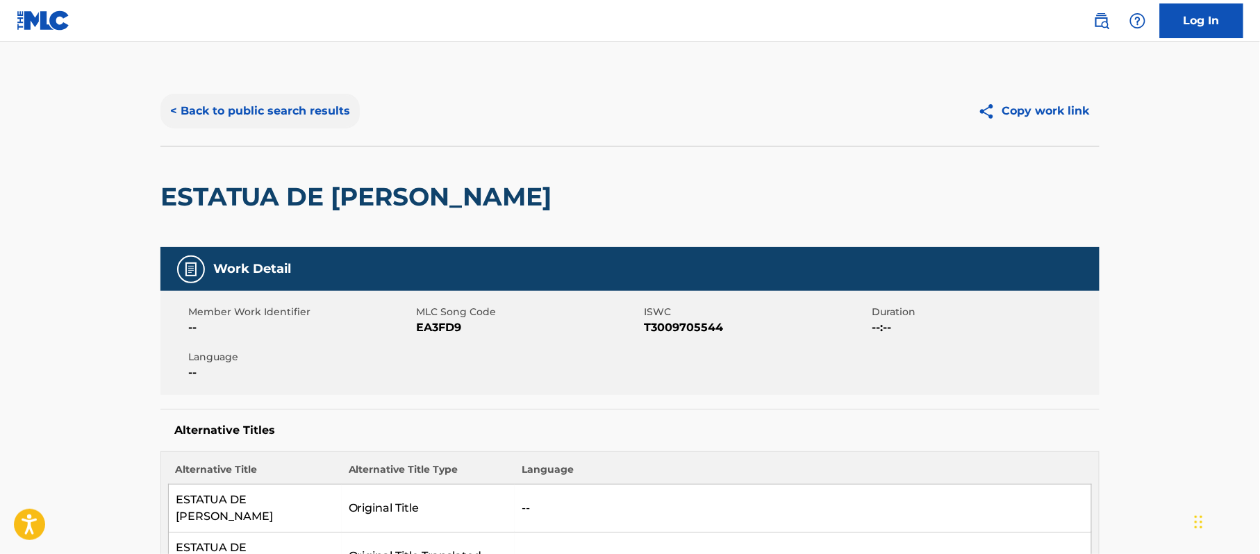
click at [297, 117] on button "< Back to public search results" at bounding box center [259, 111] width 199 height 35
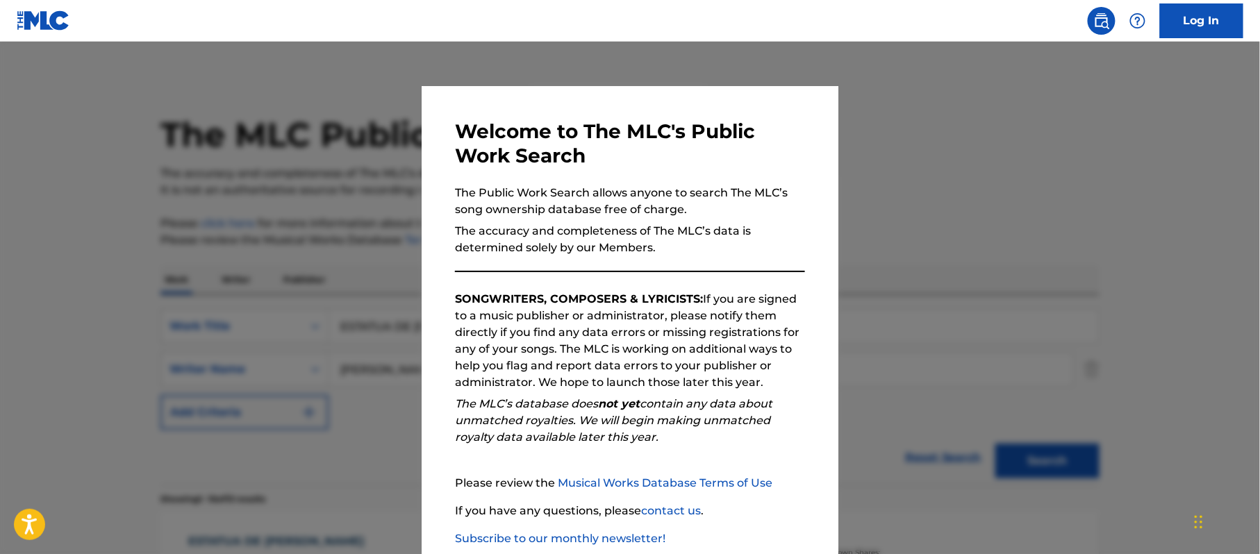
scroll to position [498, 0]
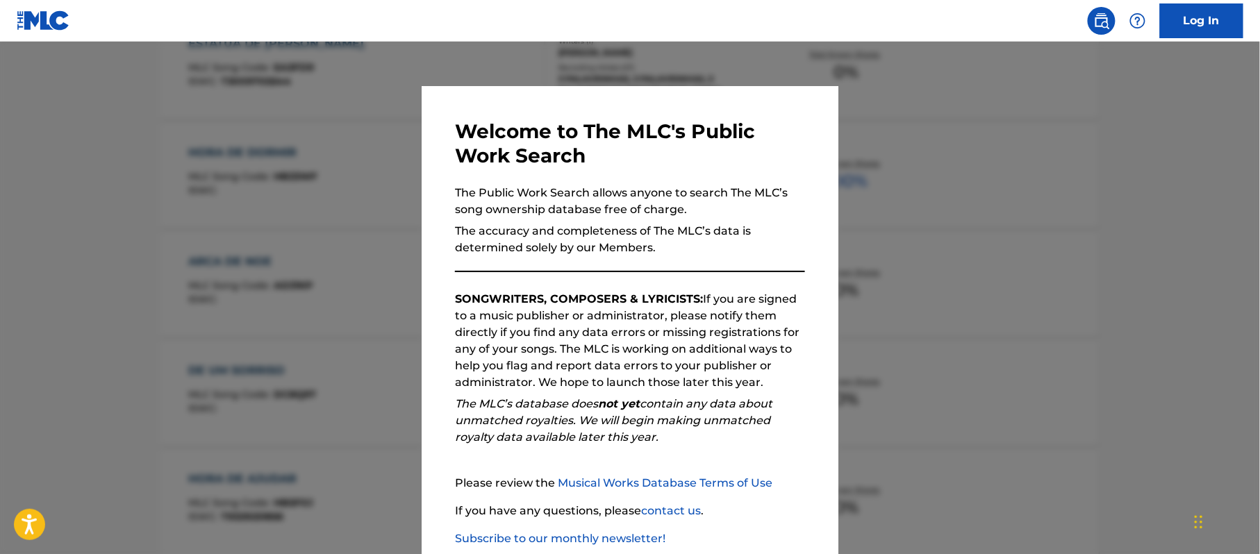
click at [921, 171] on div at bounding box center [630, 319] width 1260 height 554
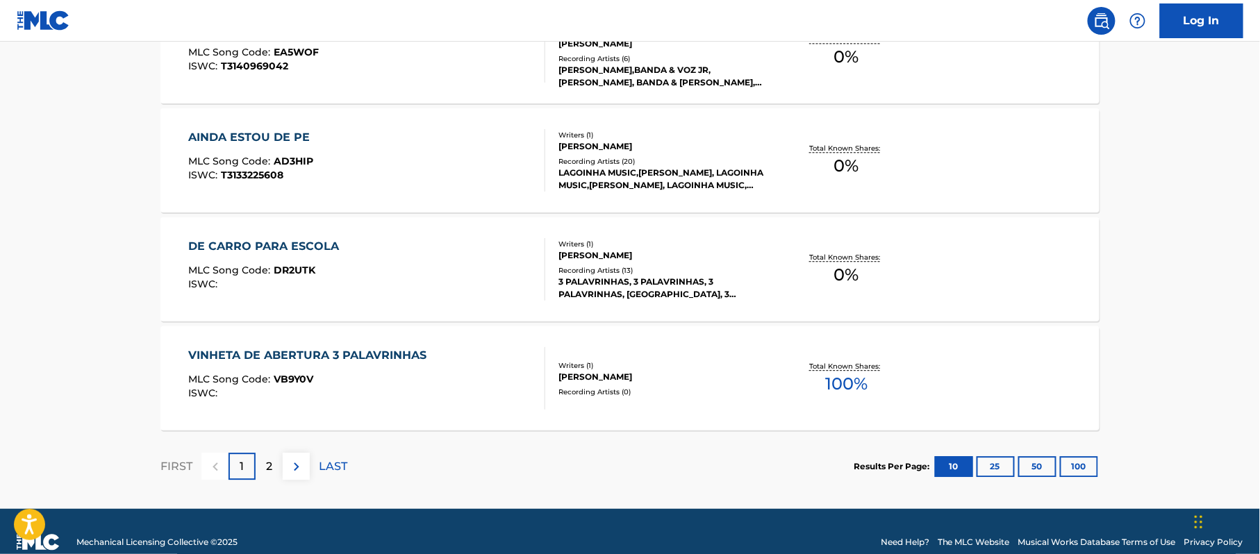
scroll to position [1189, 0]
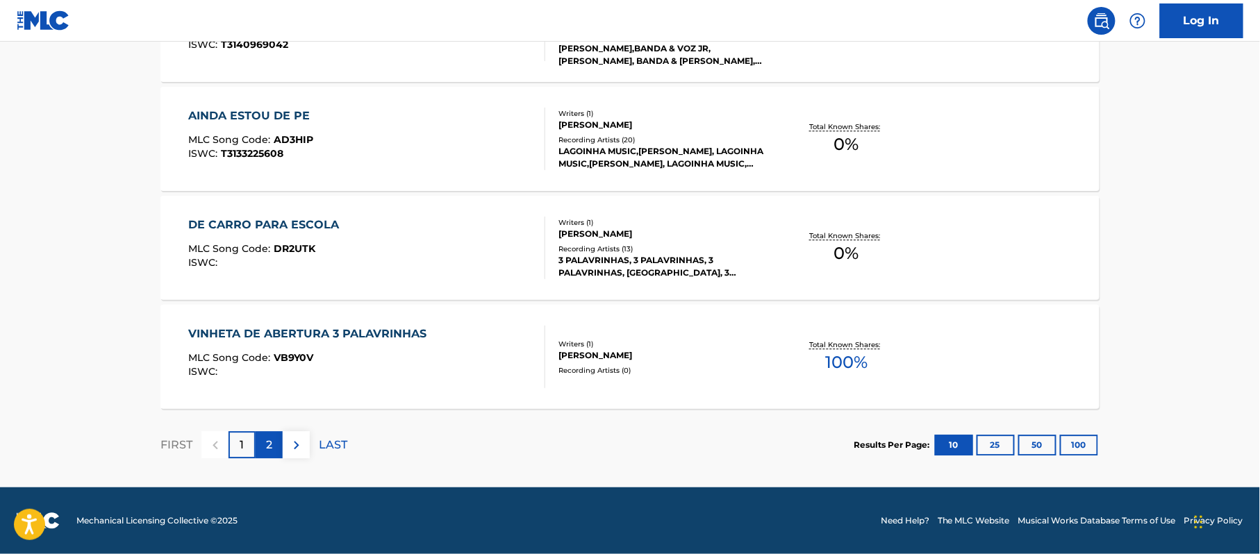
click at [278, 450] on div "2" at bounding box center [269, 444] width 27 height 27
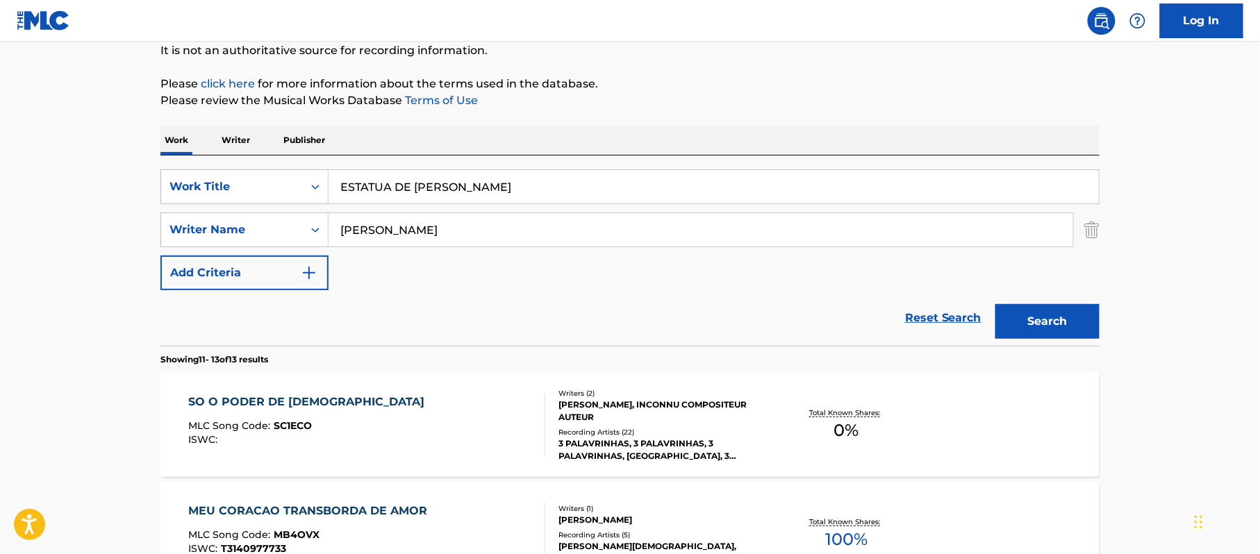
scroll to position [240, 0]
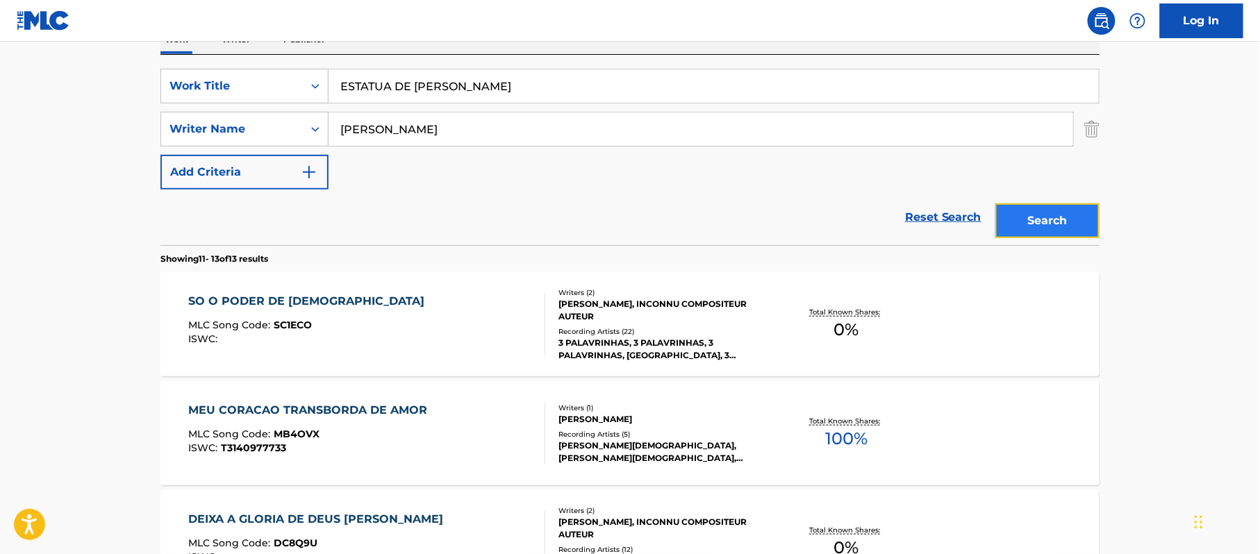
click at [1061, 224] on button "Search" at bounding box center [1047, 220] width 104 height 35
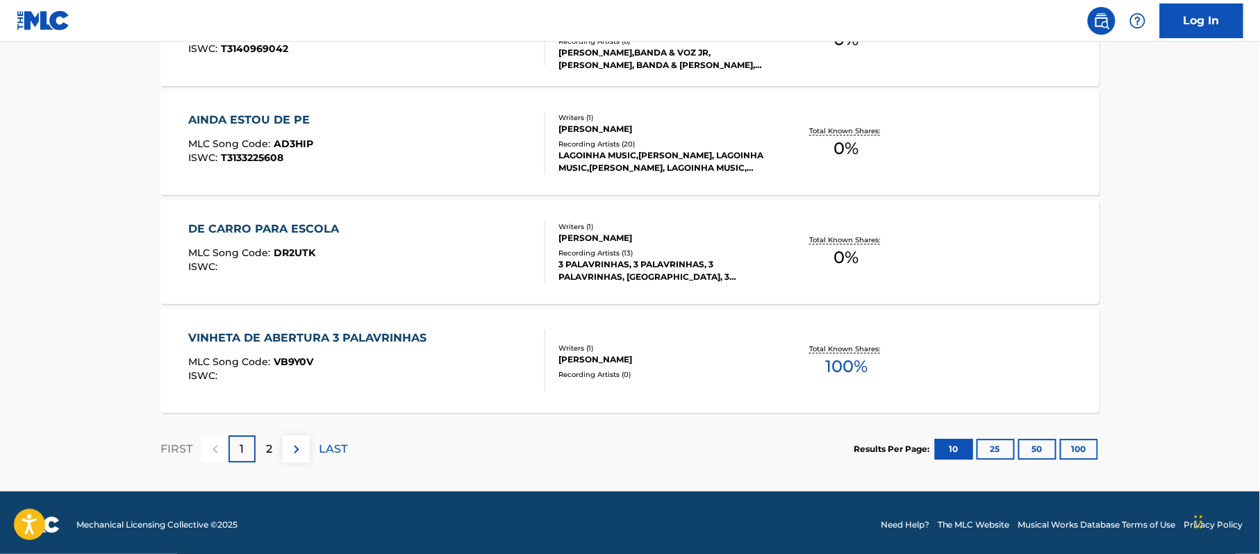
scroll to position [1189, 0]
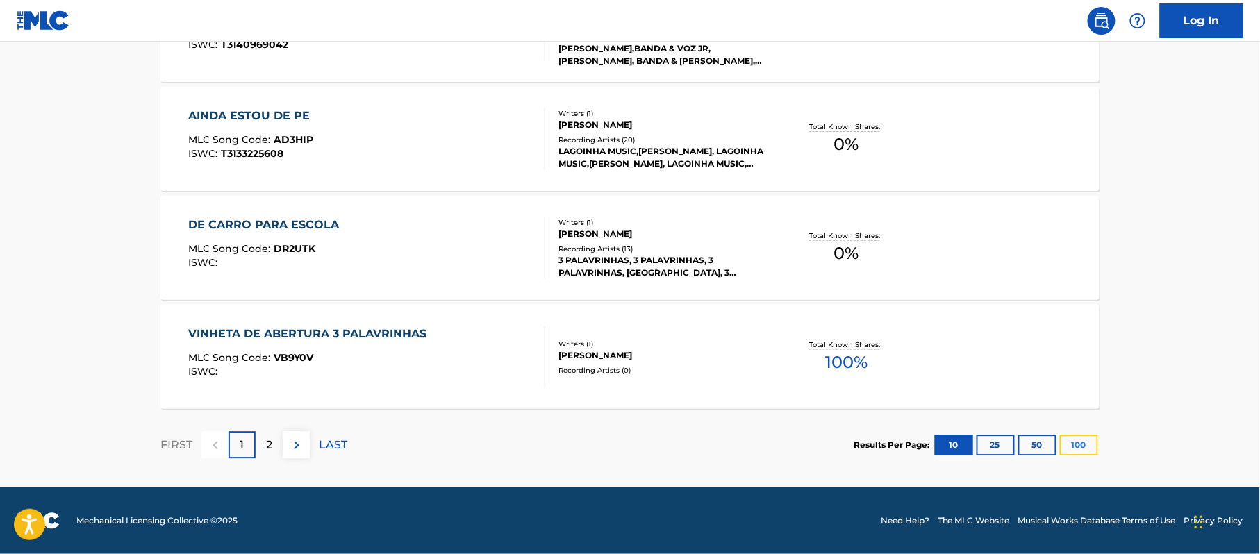
click at [1087, 445] on button "100" at bounding box center [1079, 445] width 38 height 21
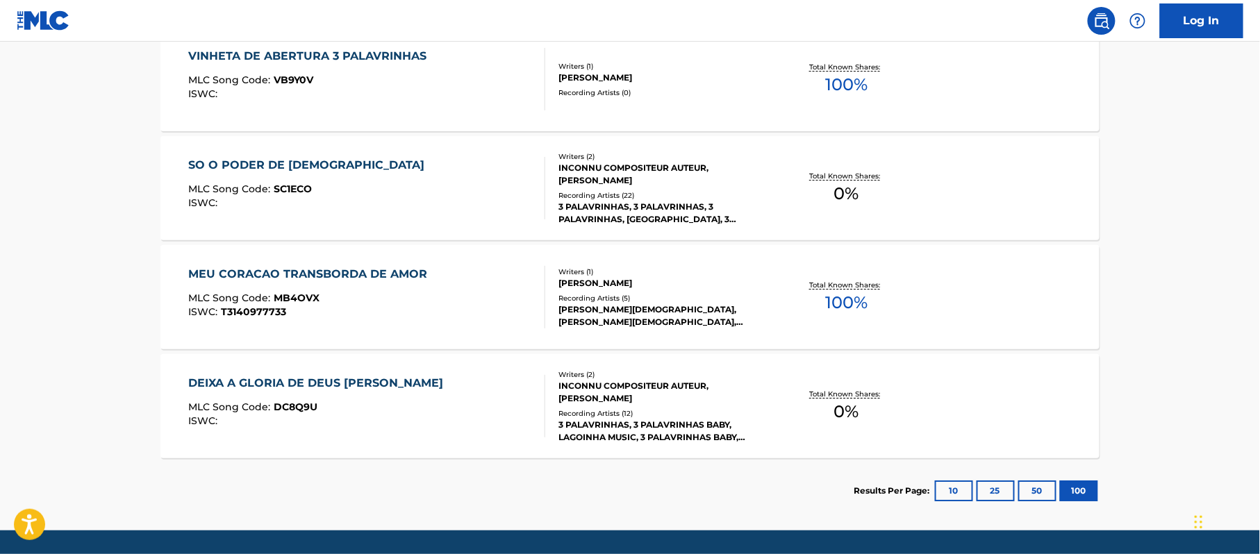
scroll to position [1510, 0]
